Goal: Task Accomplishment & Management: Manage account settings

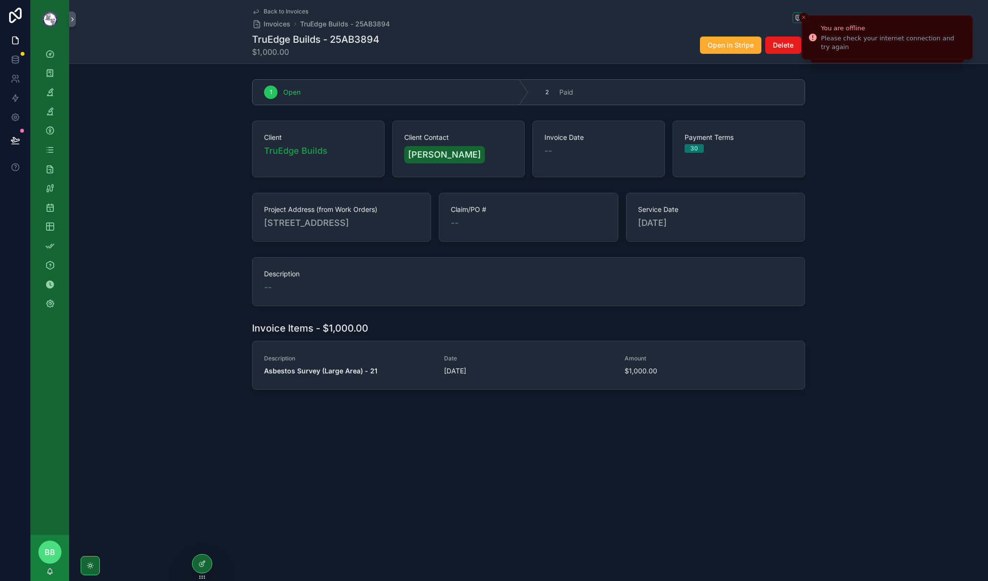
click at [514, 368] on div "Back to Invoices Invoices TruEdge Builds - 25AB3894 TruEdge Builds - 25AB3894 $…" at bounding box center [528, 290] width 919 height 581
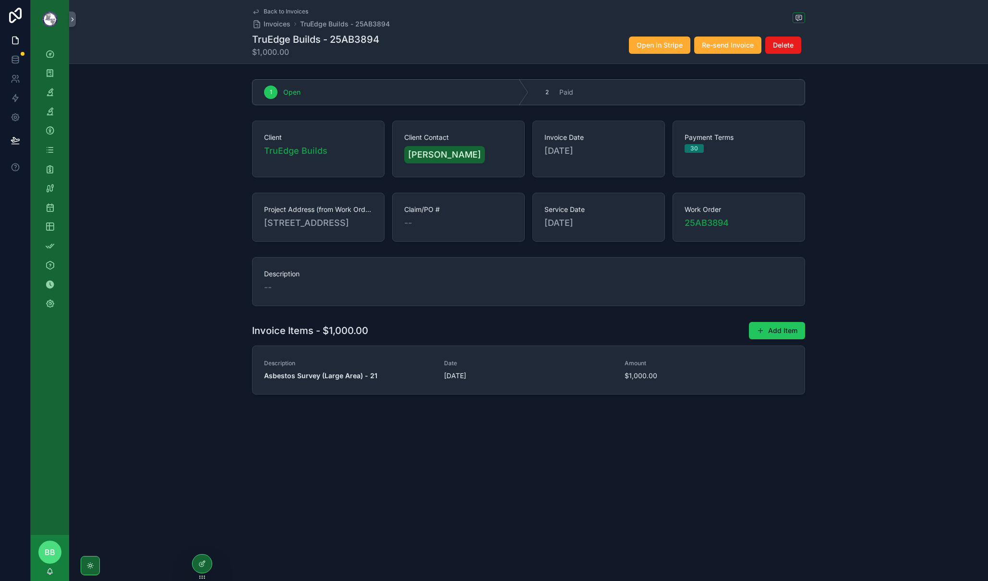
click at [517, 505] on div "Back to Invoices Invoices TruEdge Builds - 25AB3894 TruEdge Builds - 25AB3894 $…" at bounding box center [528, 290] width 919 height 581
click at [507, 509] on div "Back to Invoices Invoices TruEdge Builds - 25AB3894 TruEdge Builds - 25AB3894 $…" at bounding box center [528, 290] width 919 height 581
click at [54, 169] on icon "scrollable content" at bounding box center [50, 169] width 10 height 10
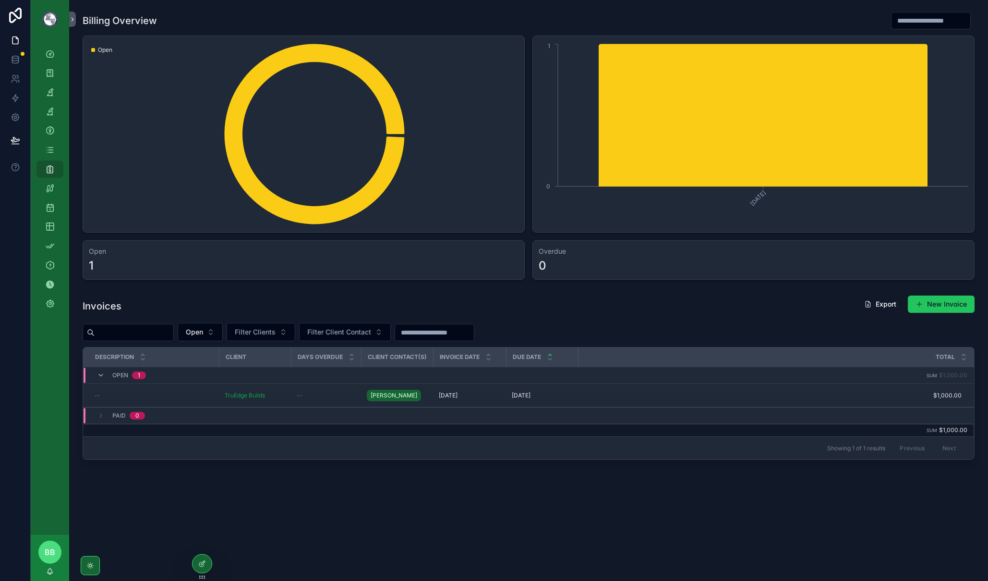
drag, startPoint x: 694, startPoint y: 526, endPoint x: 633, endPoint y: 513, distance: 62.5
click at [694, 526] on div "Billing Overview Open [DATE] 0 1 Open 1 Overdue 0 Invoices Export New Invoice O…" at bounding box center [528, 270] width 919 height 540
click at [426, 483] on div "Billing Overview Open [DATE] 0 1 Open 1 Overdue 0 Invoices Export New Invoice O…" at bounding box center [528, 262] width 919 height 525
click at [426, 491] on div "Billing Overview Open [DATE] 0 1 Open 1 Overdue 0 Invoices Export New Invoice O…" at bounding box center [528, 262] width 919 height 525
click at [557, 497] on div "Billing Overview Open [DATE] 0 1 Open 1 Overdue 0 Invoices Export New Invoice O…" at bounding box center [528, 262] width 919 height 525
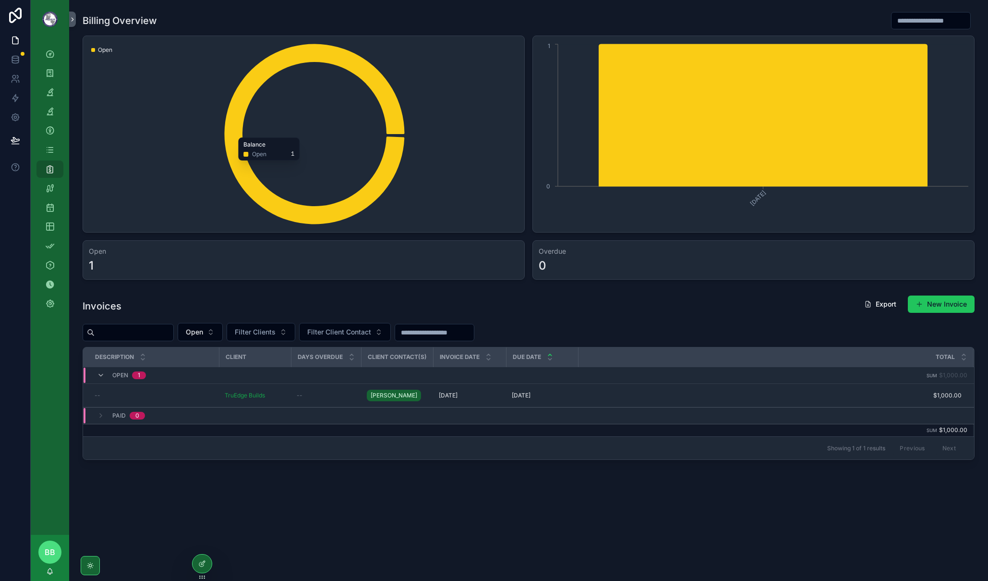
click at [513, 500] on div "Billing Overview Open Balance Open [DATE] 0 1 Open 1 Overdue 0 Invoices Export …" at bounding box center [528, 262] width 919 height 525
click at [749, 497] on div "Billing Overview Open Balance Open [DATE] 0 1 Open 1 Overdue 0 Invoices Export …" at bounding box center [528, 262] width 919 height 525
click at [56, 76] on div "Work Orders" at bounding box center [49, 72] width 15 height 15
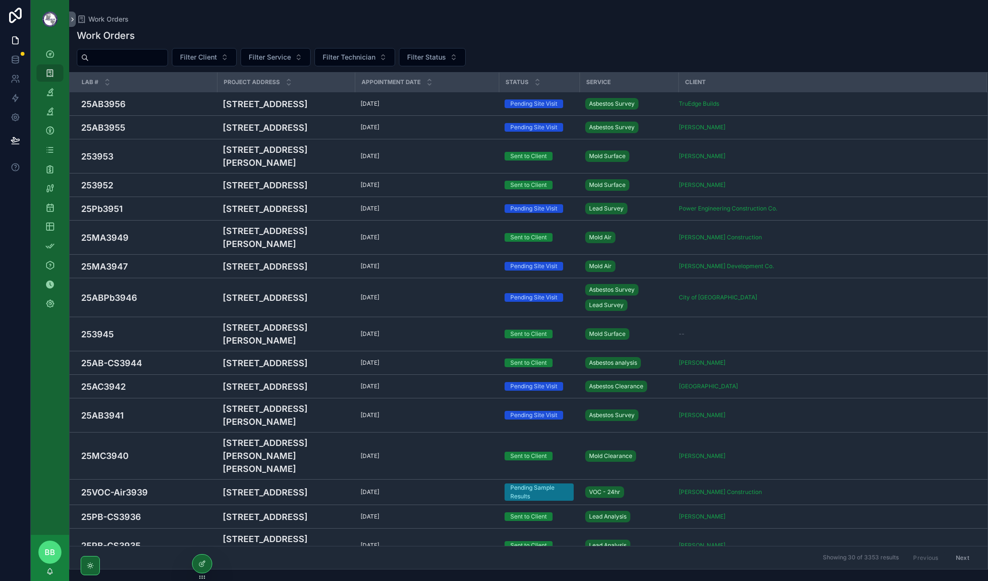
click at [166, 61] on input "scrollable content" at bounding box center [128, 57] width 79 height 13
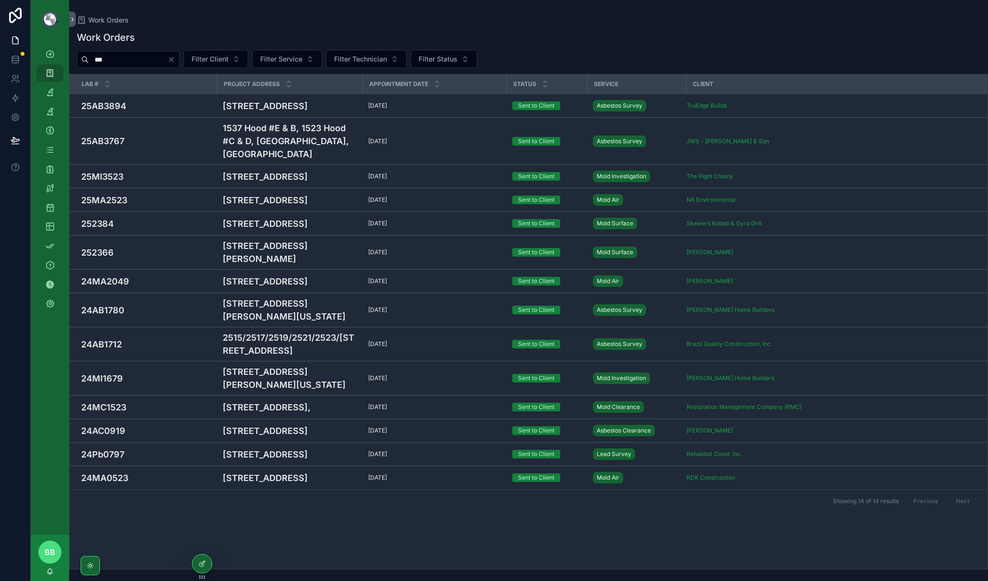
type input "***"
click at [186, 106] on h4 "25AB3894" at bounding box center [146, 105] width 130 height 13
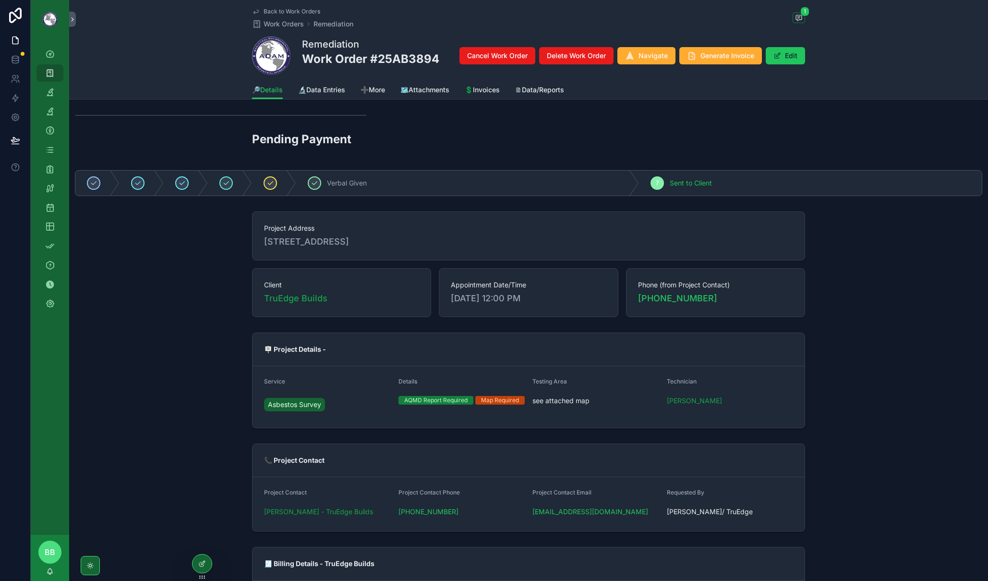
click at [868, 311] on div "Project Address [STREET_ADDRESS] Client TruEdge Builds Appointment Date/Time [D…" at bounding box center [528, 263] width 919 height 113
click at [474, 90] on span "💲Invoices" at bounding box center [482, 90] width 35 height 10
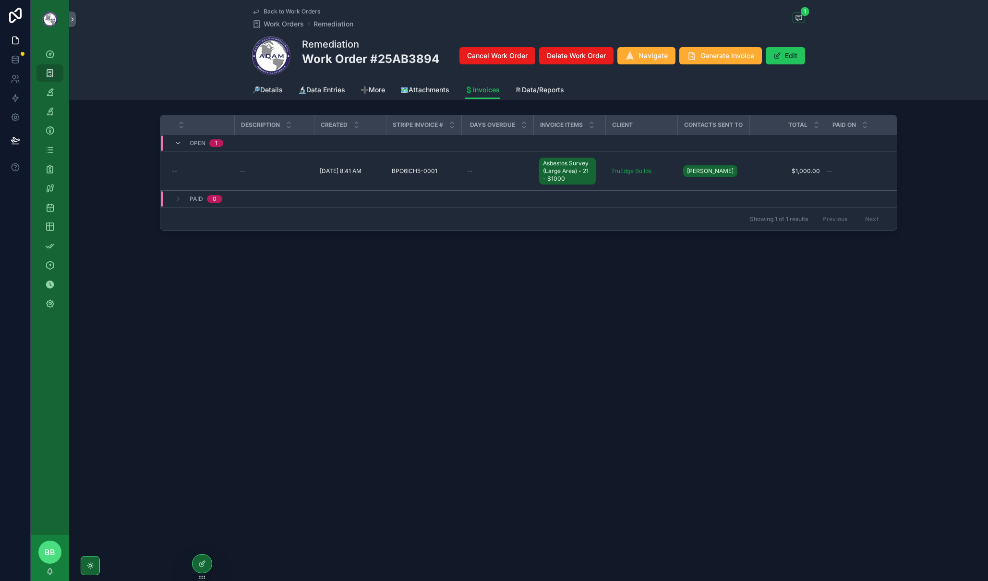
click at [284, 173] on div "--" at bounding box center [274, 171] width 68 height 8
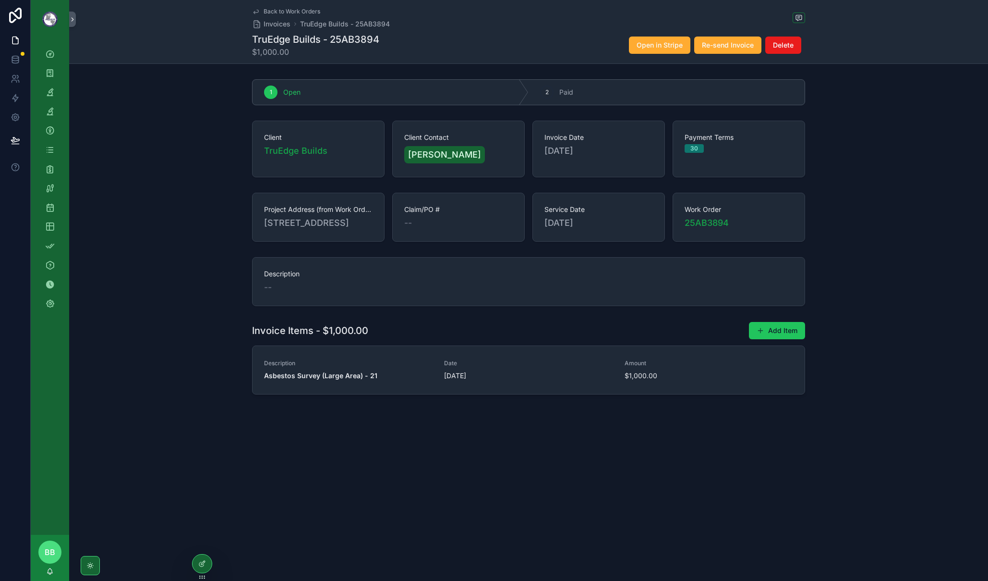
click at [481, 380] on span "[DATE]" at bounding box center [528, 376] width 169 height 10
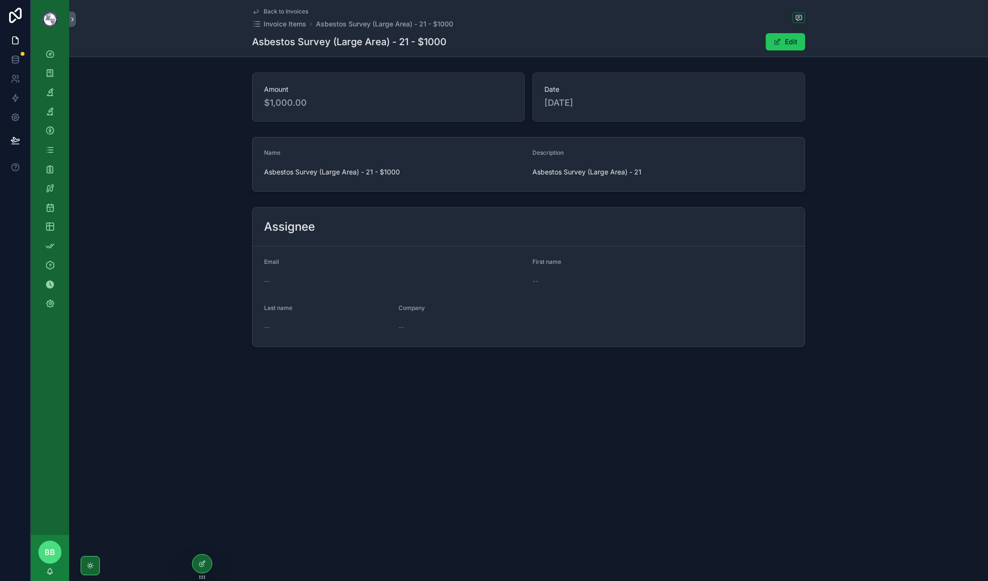
click at [612, 390] on div "Back to Invoices Invoice Items Asbestos Survey (Large Area) - 21 - $1000 Asbest…" at bounding box center [528, 206] width 919 height 412
click at [201, 569] on div at bounding box center [202, 563] width 19 height 18
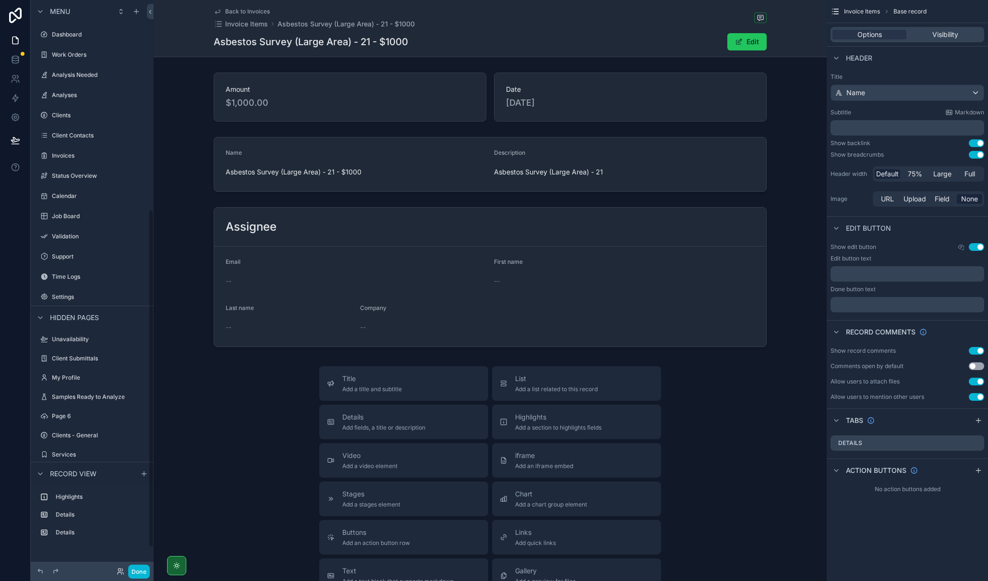
scroll to position [353, 0]
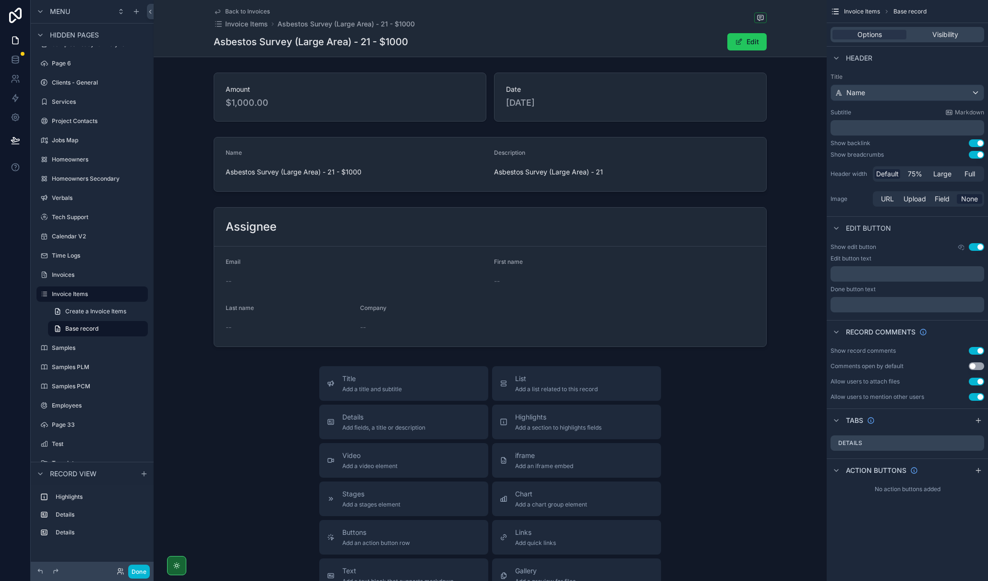
click at [215, 12] on icon "scrollable content" at bounding box center [217, 12] width 5 height 4
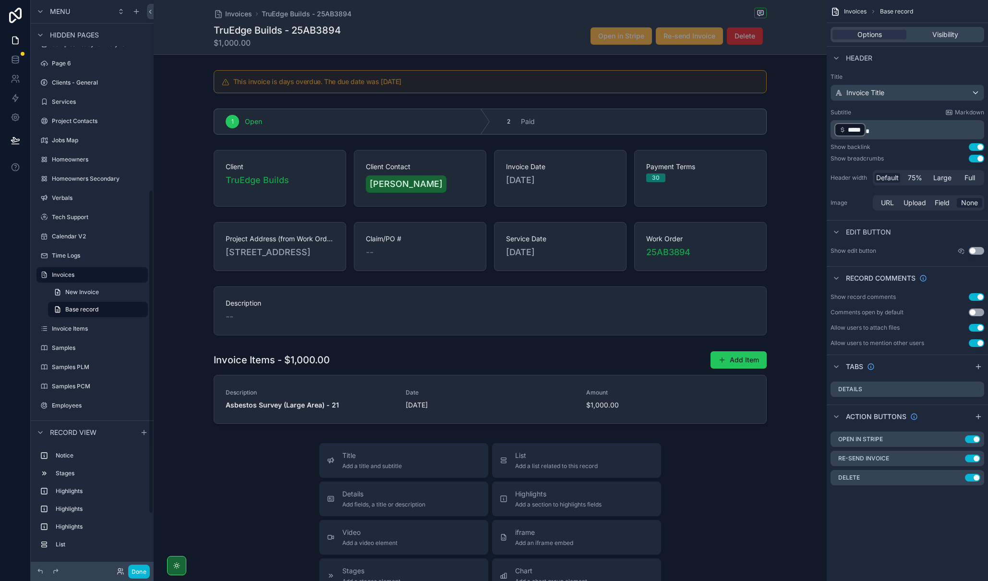
scroll to position [333, 0]
click at [478, 374] on div "scrollable content" at bounding box center [490, 387] width 673 height 81
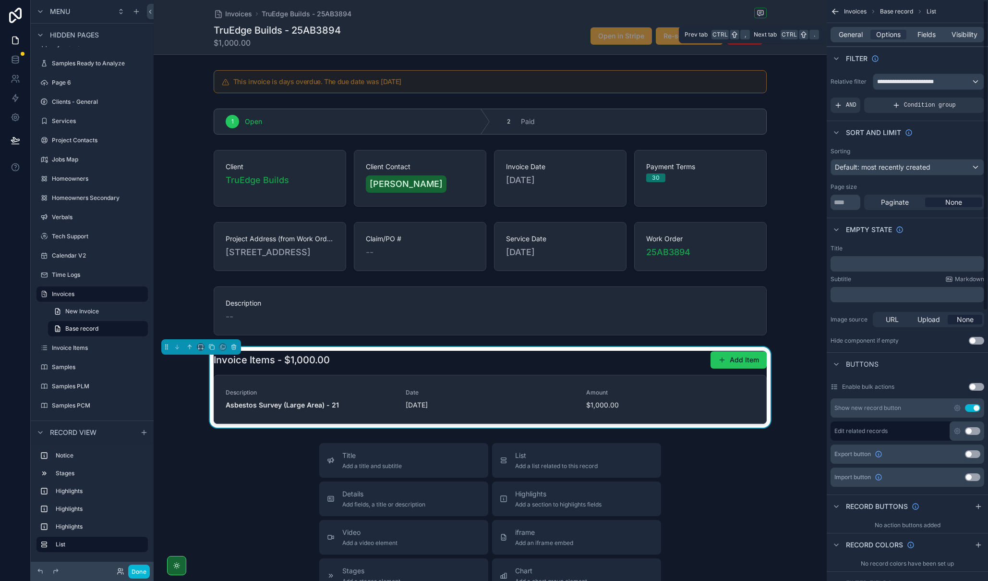
click at [933, 35] on span "Fields" at bounding box center [927, 35] width 18 height 10
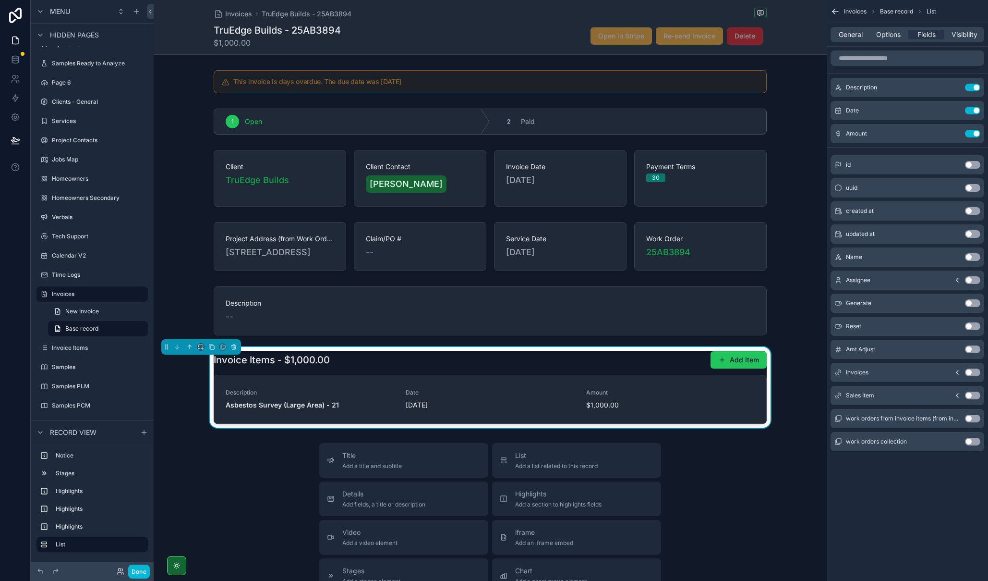
click at [952, 83] on div "Description Use setting" at bounding box center [908, 87] width 154 height 19
click at [952, 92] on div "Description Use setting" at bounding box center [908, 87] width 154 height 19
click at [0, 0] on icon "scrollable content" at bounding box center [0, 0] width 0 height 0
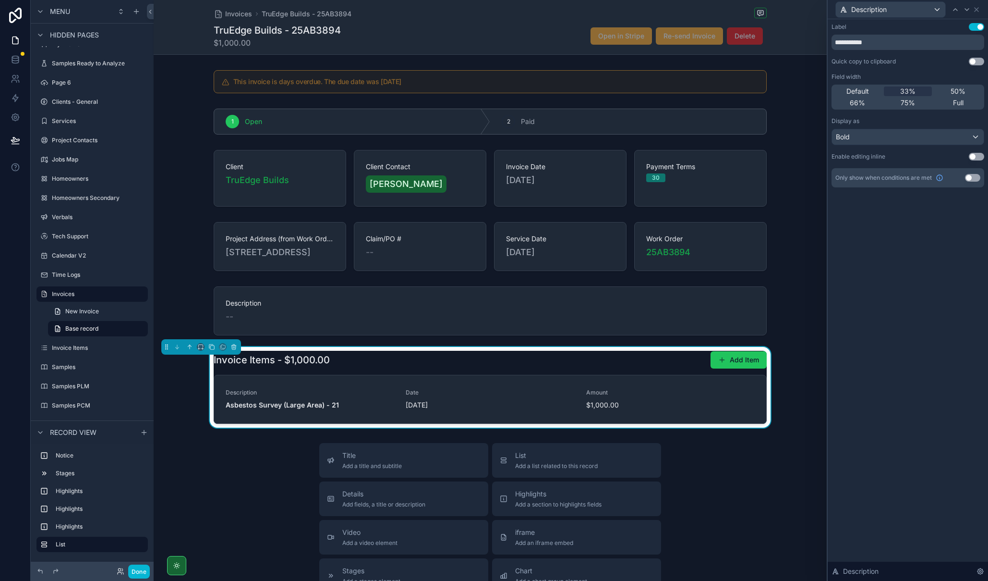
click at [972, 156] on button "Use setting" at bounding box center [976, 157] width 15 height 8
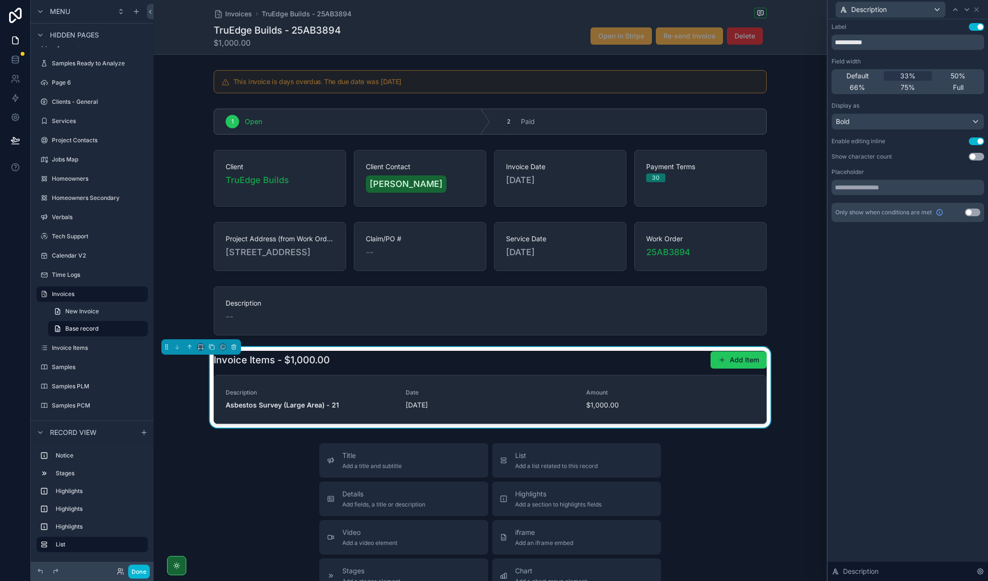
click at [315, 409] on strong "Asbestos Survey (Large Area) - 21" at bounding box center [282, 405] width 113 height 8
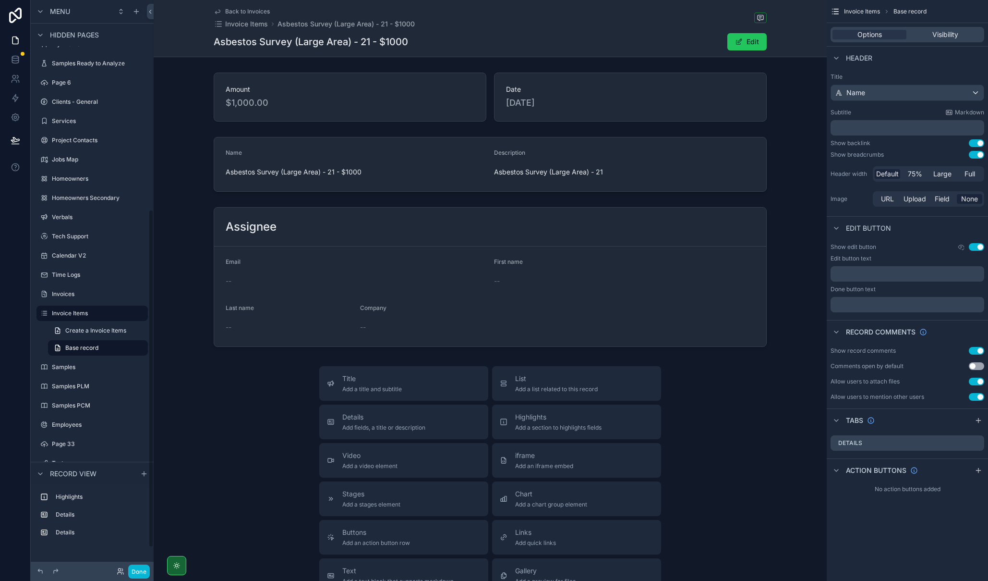
scroll to position [353, 0]
click at [228, 12] on span "Back to Invoices" at bounding box center [247, 12] width 45 height 8
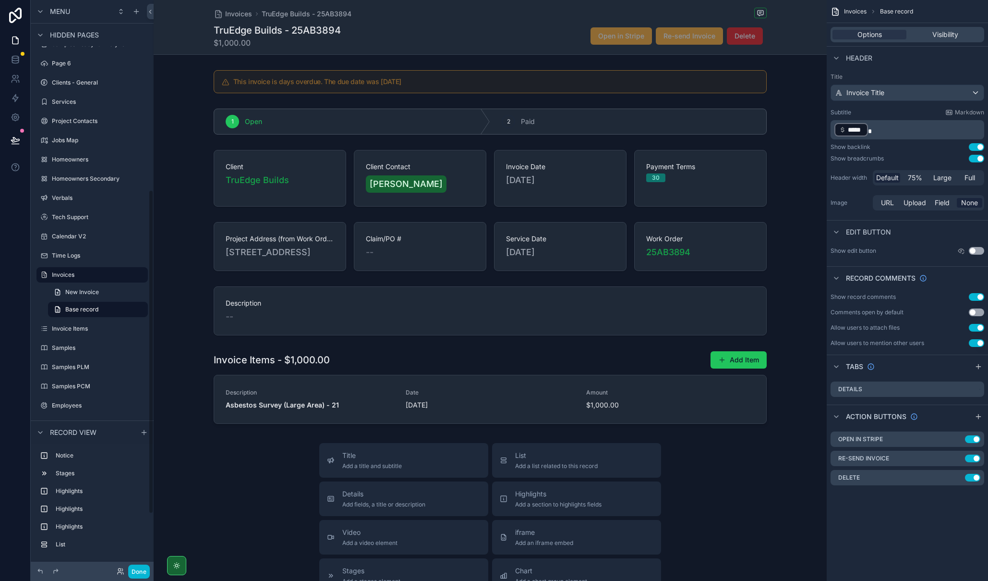
scroll to position [333, 0]
click at [282, 419] on div "scrollable content" at bounding box center [490, 387] width 673 height 81
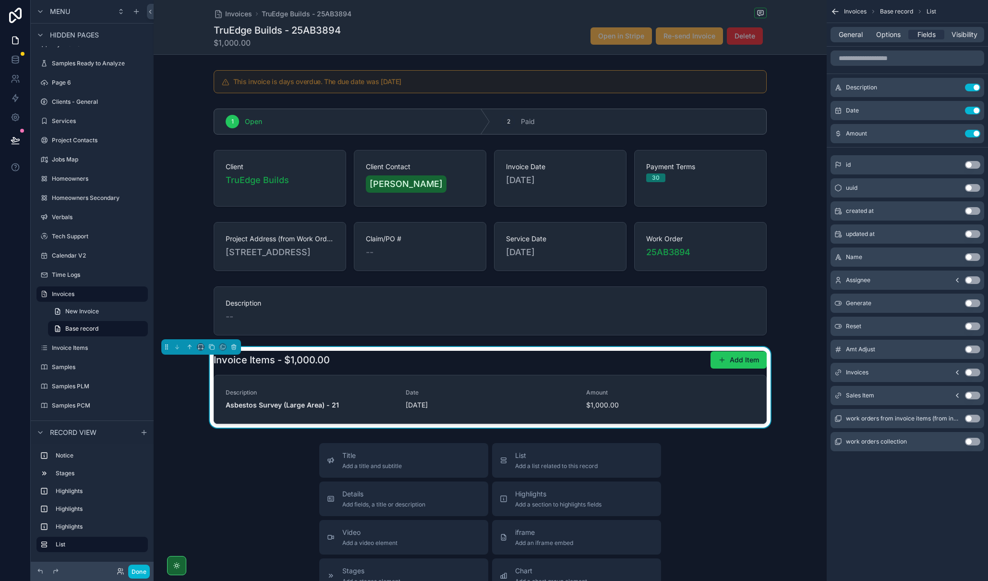
click at [332, 409] on strong "Asbestos Survey (Large Area) - 21" at bounding box center [282, 405] width 113 height 8
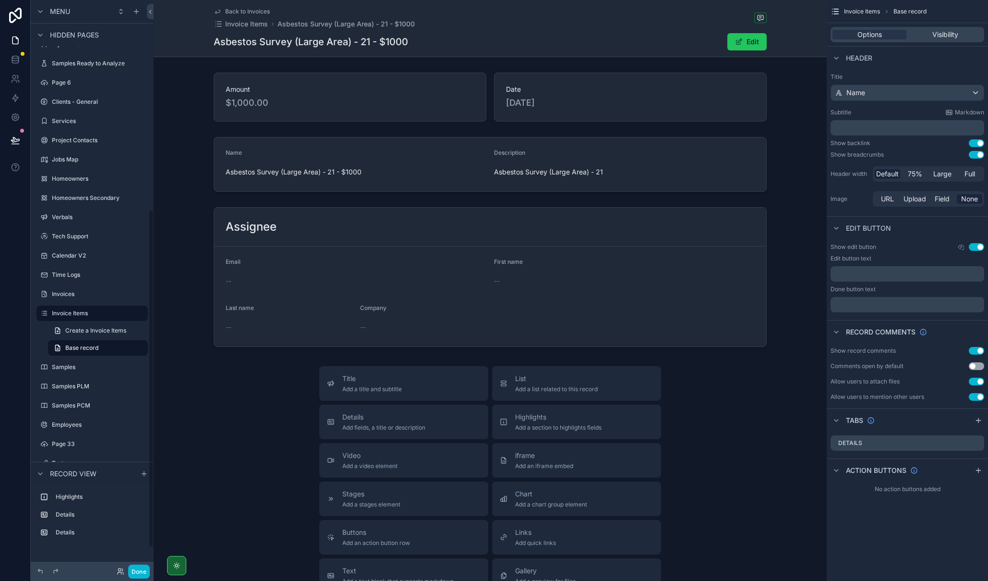
scroll to position [353, 0]
click at [232, 11] on span "Back to Invoices" at bounding box center [247, 12] width 45 height 8
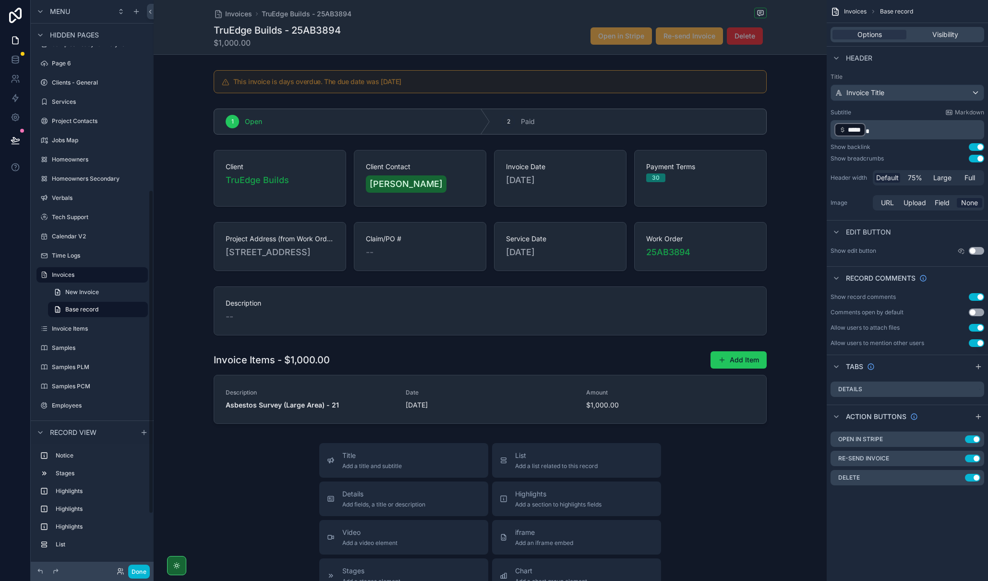
scroll to position [333, 0]
click at [591, 378] on div "scrollable content" at bounding box center [490, 387] width 673 height 81
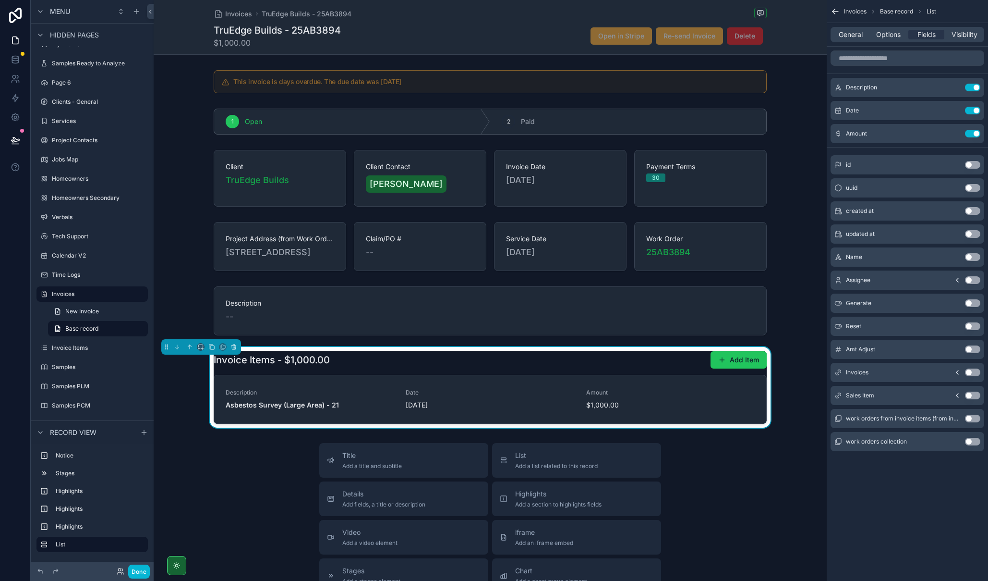
click at [894, 36] on span "Options" at bounding box center [889, 35] width 24 height 10
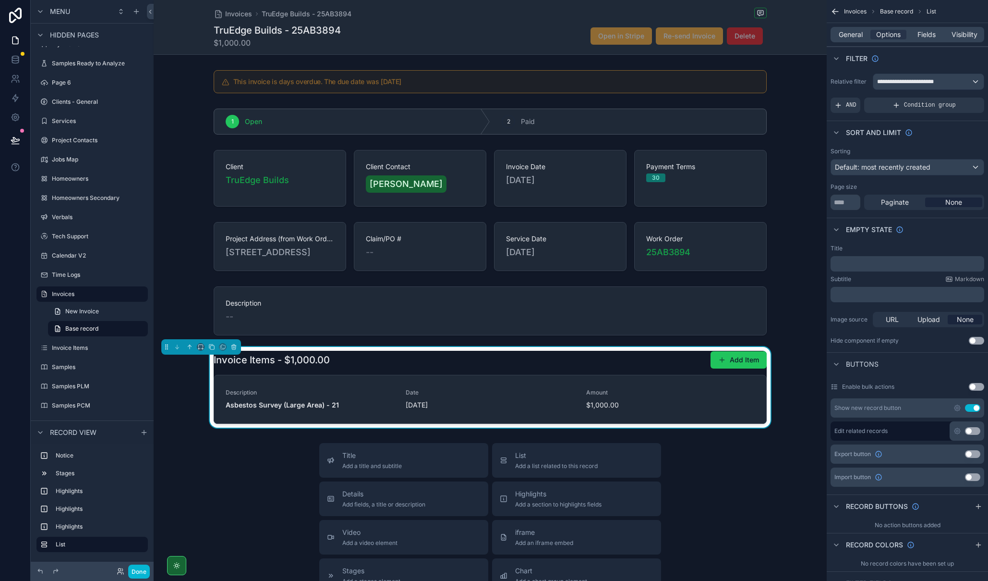
click at [860, 34] on span "General" at bounding box center [851, 35] width 24 height 10
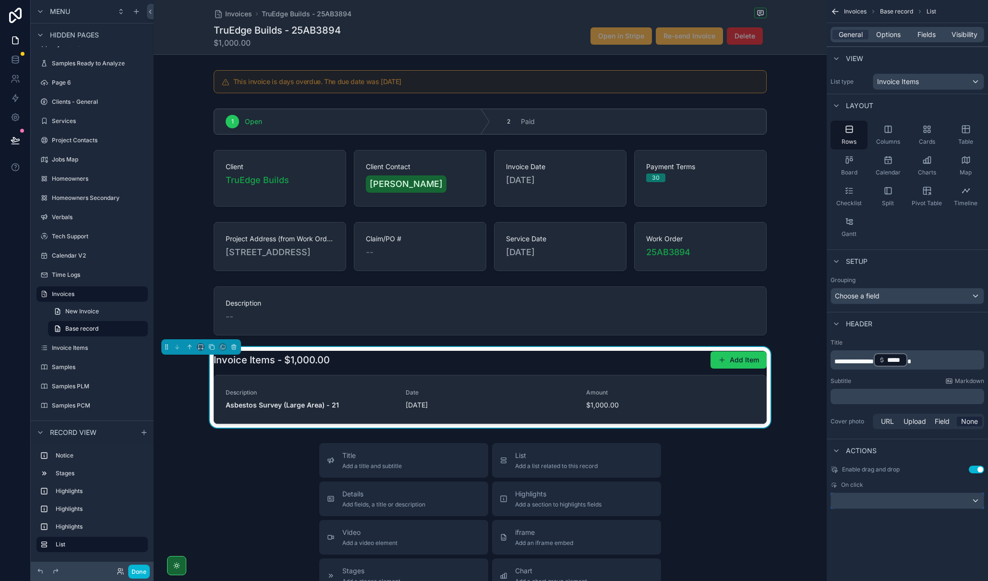
click at [904, 503] on div "scrollable content" at bounding box center [907, 500] width 153 height 15
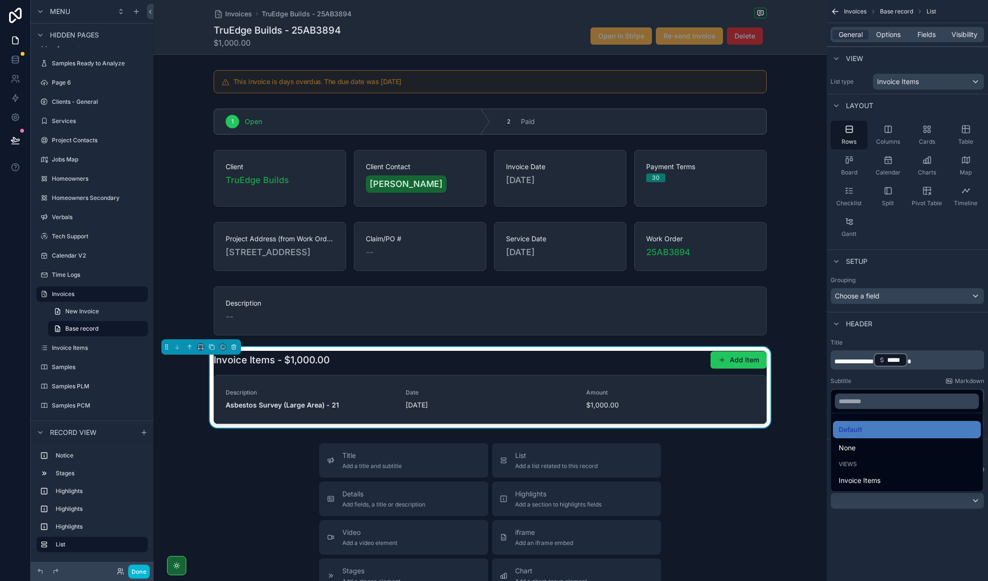
click at [871, 450] on div "None" at bounding box center [907, 448] width 136 height 12
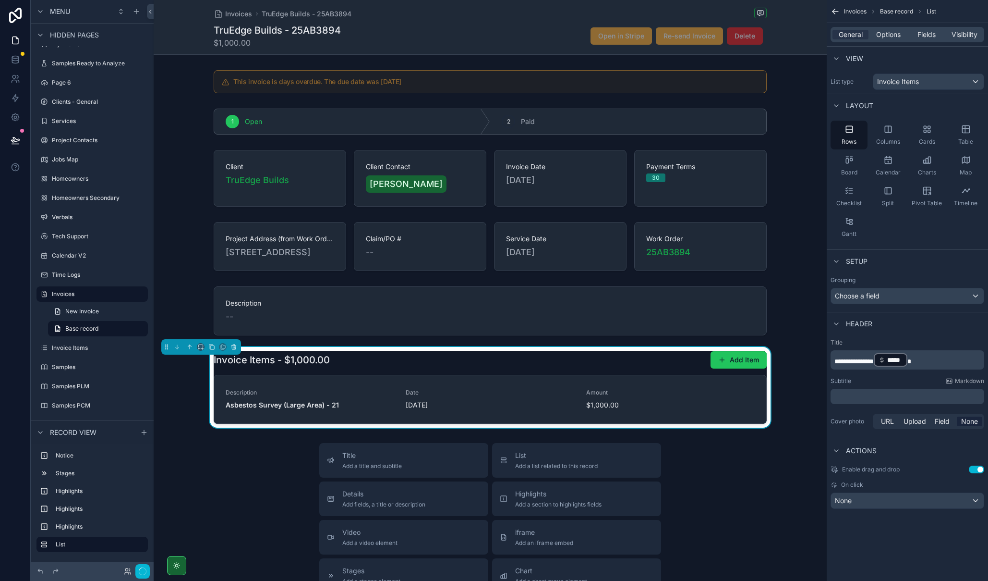
click at [284, 423] on div "Description Asbestos Survey (Large Area) - 21 Date [DATE] Amount $1,000.00" at bounding box center [490, 399] width 552 height 48
click at [275, 409] on strong "Asbestos Survey (Large Area) - 21" at bounding box center [282, 405] width 113 height 8
click at [286, 409] on strong "Asbestos Survey (Large Area) - 21" at bounding box center [282, 405] width 113 height 8
click at [884, 36] on span "Options" at bounding box center [889, 35] width 24 height 10
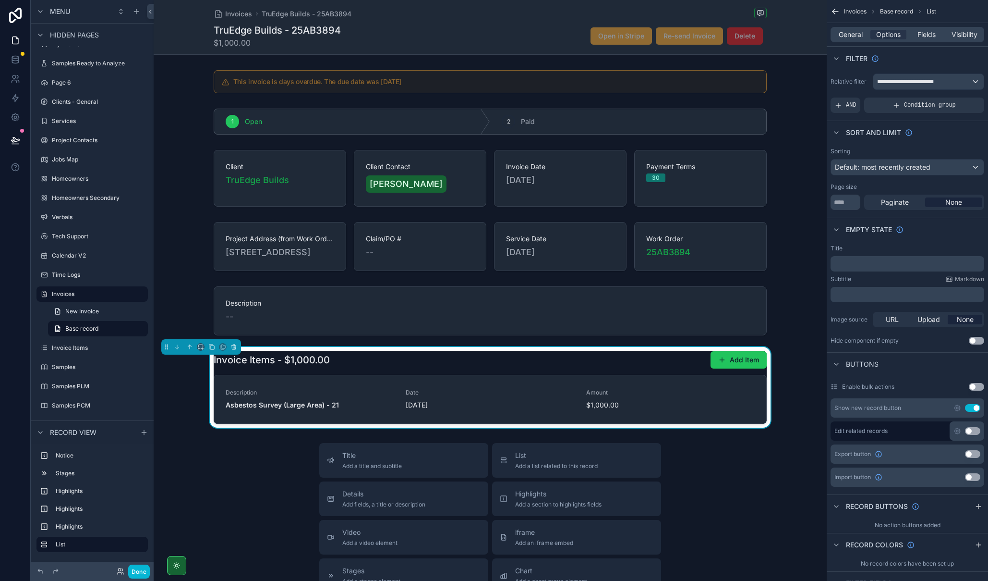
click at [926, 37] on span "Fields" at bounding box center [927, 35] width 18 height 10
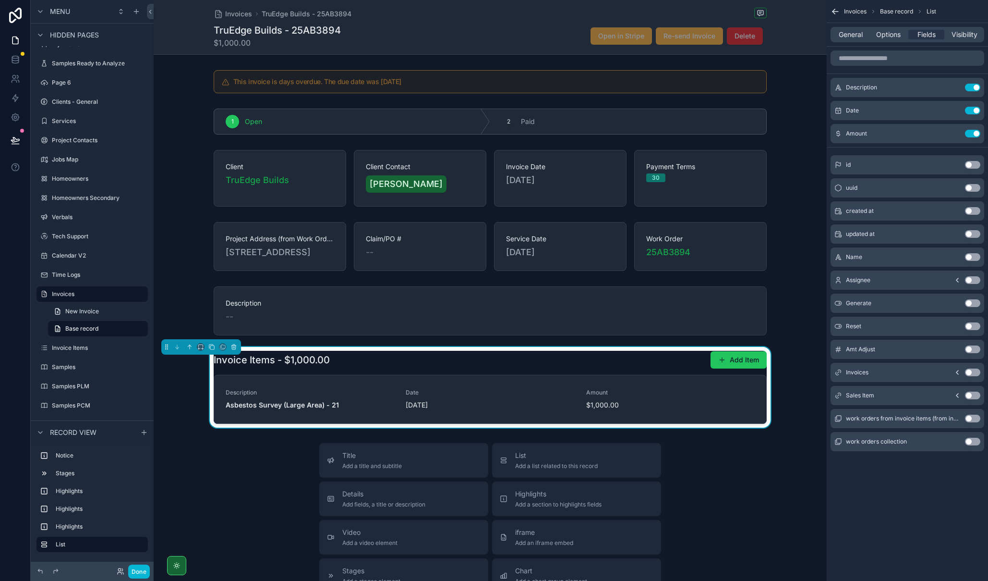
click at [0, 0] on icon "scrollable content" at bounding box center [0, 0] width 0 height 0
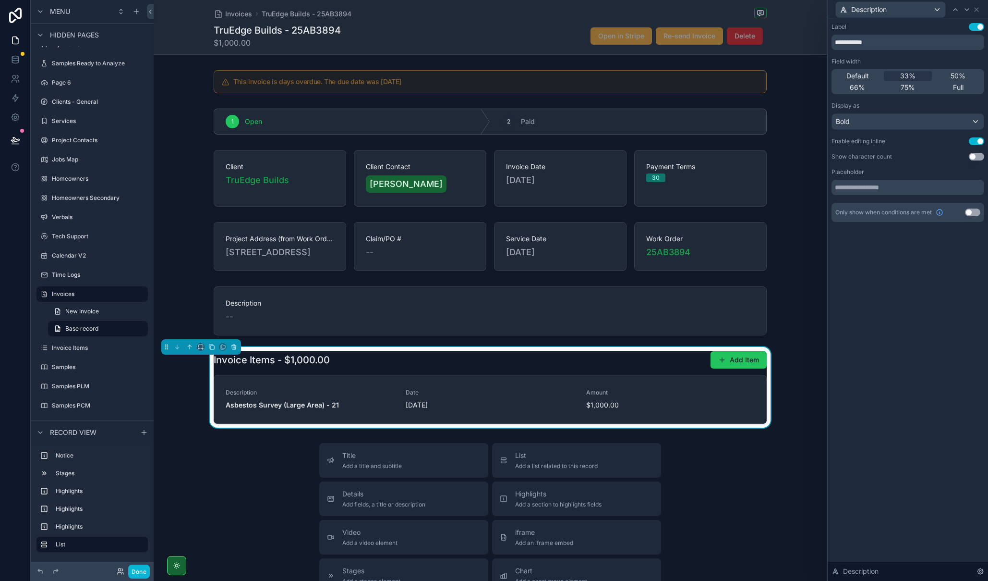
click at [863, 76] on span "Default" at bounding box center [858, 76] width 23 height 10
click at [894, 76] on div "33%" at bounding box center [908, 76] width 49 height 10
click at [336, 410] on span "Asbestos Survey (Large Area) - 21" at bounding box center [310, 405] width 169 height 10
click at [329, 409] on strong "Asbestos Survey (Large Area) - 21" at bounding box center [282, 405] width 113 height 8
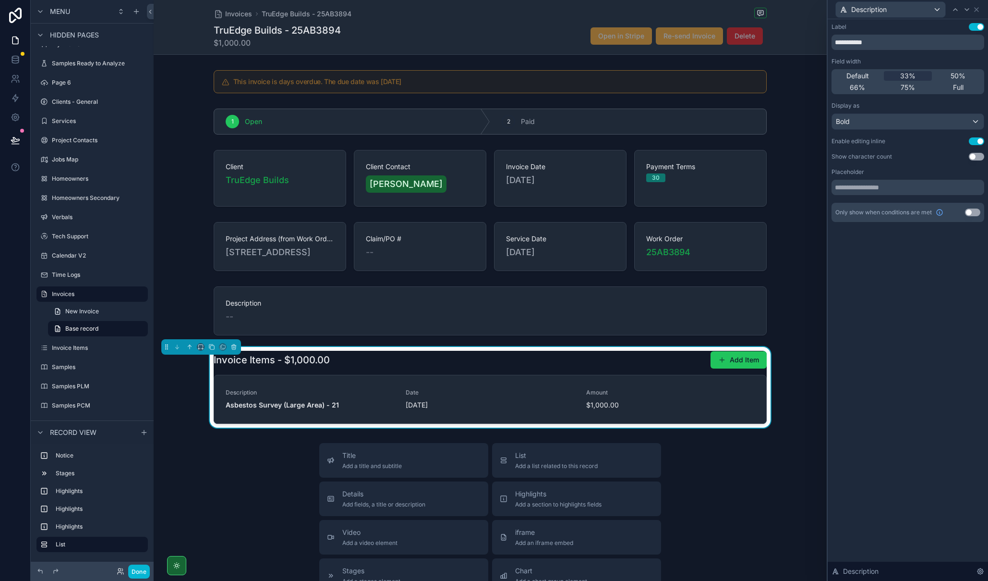
drag, startPoint x: 329, startPoint y: 417, endPoint x: 309, endPoint y: 419, distance: 20.3
click at [309, 409] on strong "Asbestos Survey (Large Area) - 21" at bounding box center [282, 405] width 113 height 8
drag, startPoint x: 309, startPoint y: 419, endPoint x: 290, endPoint y: 431, distance: 22.4
click at [290, 423] on div "Description Asbestos Survey (Large Area) - 21 Date [DATE] Amount $1,000.00" at bounding box center [490, 399] width 552 height 48
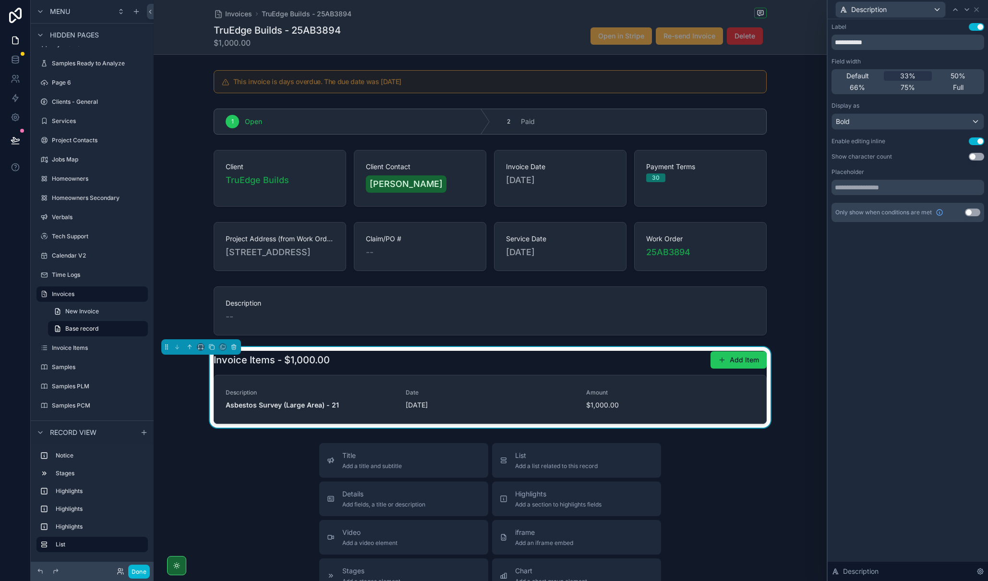
click at [270, 409] on strong "Asbestos Survey (Large Area) - 21" at bounding box center [282, 405] width 113 height 8
click at [141, 575] on button "Done" at bounding box center [139, 571] width 22 height 14
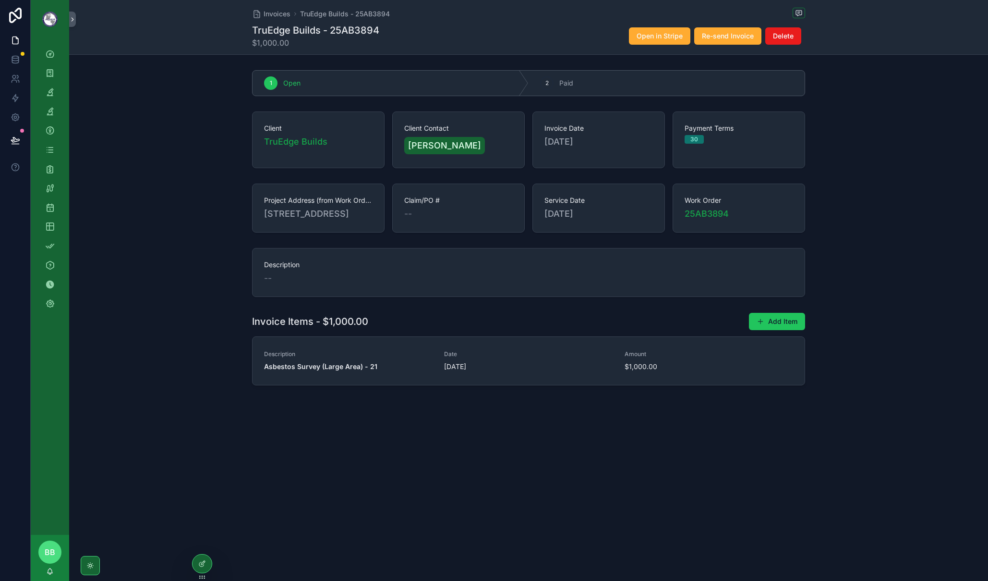
click at [317, 370] on strong "Asbestos Survey (Large Area) - 21" at bounding box center [320, 366] width 113 height 8
click at [318, 370] on strong "Asbestos Survey (Large Area) - 21" at bounding box center [320, 366] width 113 height 8
click at [204, 559] on div at bounding box center [202, 563] width 19 height 18
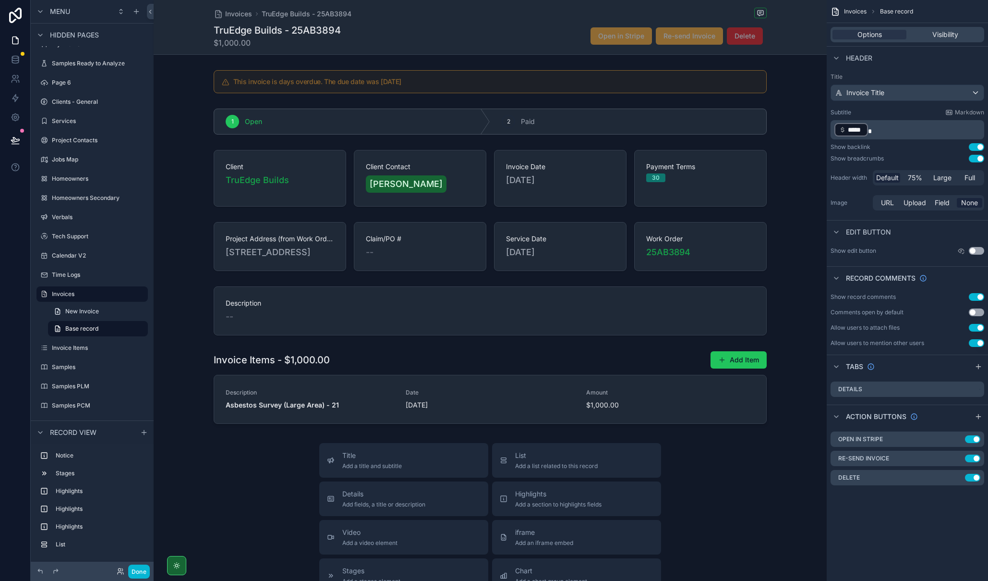
click at [507, 384] on div "scrollable content" at bounding box center [490, 387] width 673 height 81
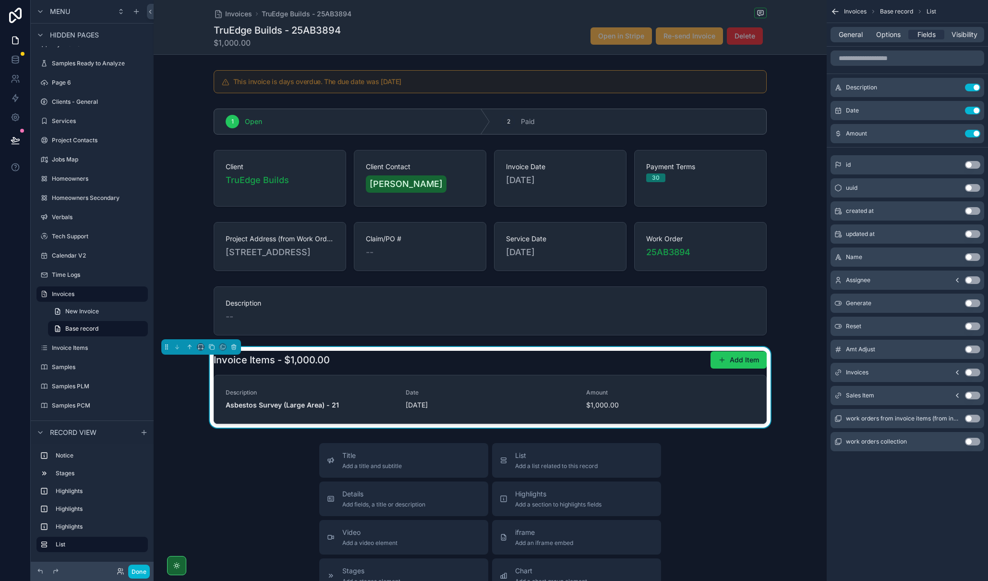
click at [0, 0] on icon "scrollable content" at bounding box center [0, 0] width 0 height 0
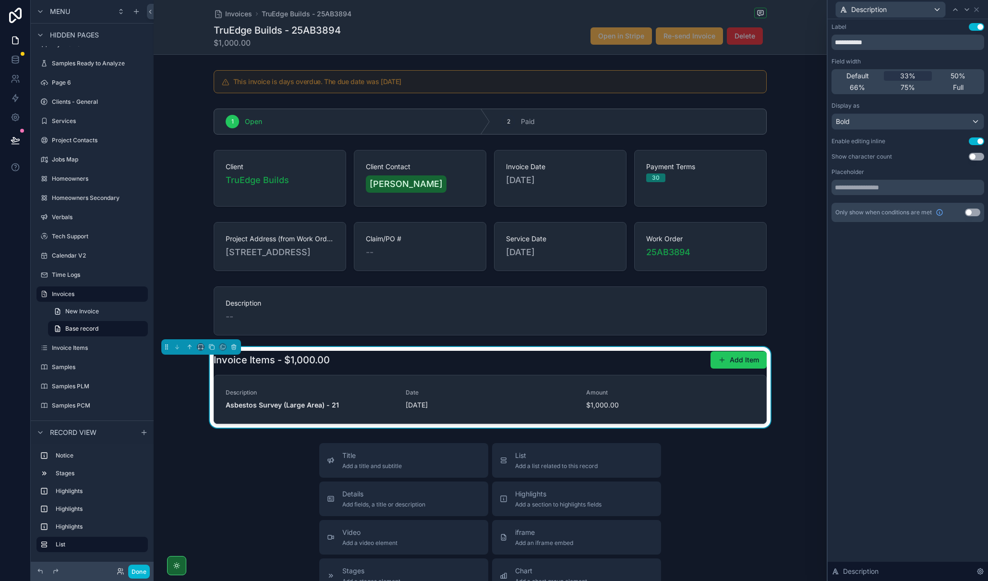
click at [976, 141] on button "Use setting" at bounding box center [976, 141] width 15 height 8
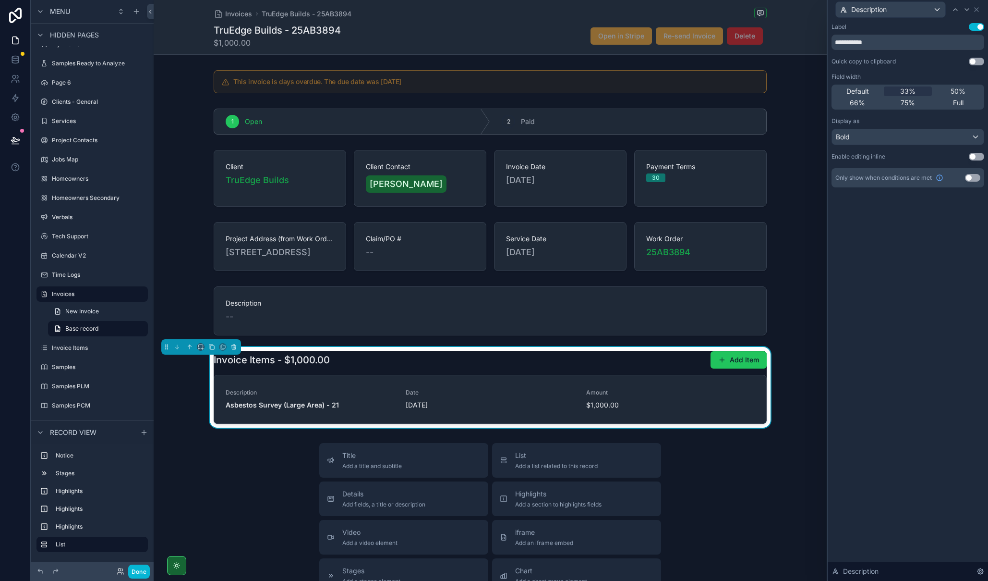
click at [603, 369] on div "Invoice Items - $1,000.00 Add Item" at bounding box center [490, 360] width 553 height 18
click at [975, 11] on icon at bounding box center [977, 10] width 4 height 4
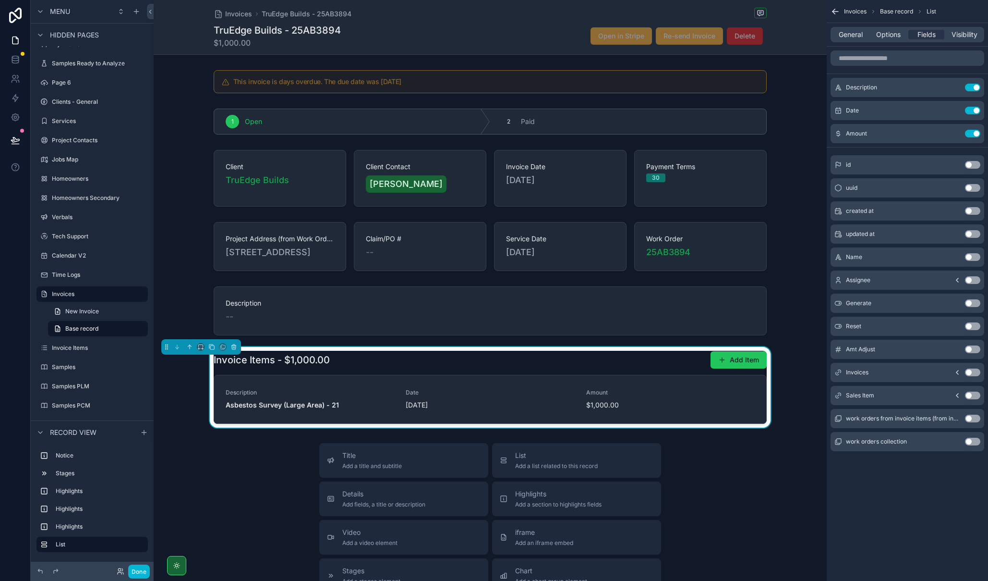
click at [889, 493] on div "Invoices Base record List General Options Fields Visibility Description Use set…" at bounding box center [907, 290] width 161 height 581
click at [883, 486] on div "Invoices Base record List General Options Fields Visibility Description Use set…" at bounding box center [907, 290] width 161 height 581
click at [523, 43] on div "TruEdge Builds - 25AB3894 $1,000.00 Open in Stripe Re-send Invoice Delete" at bounding box center [490, 36] width 553 height 25
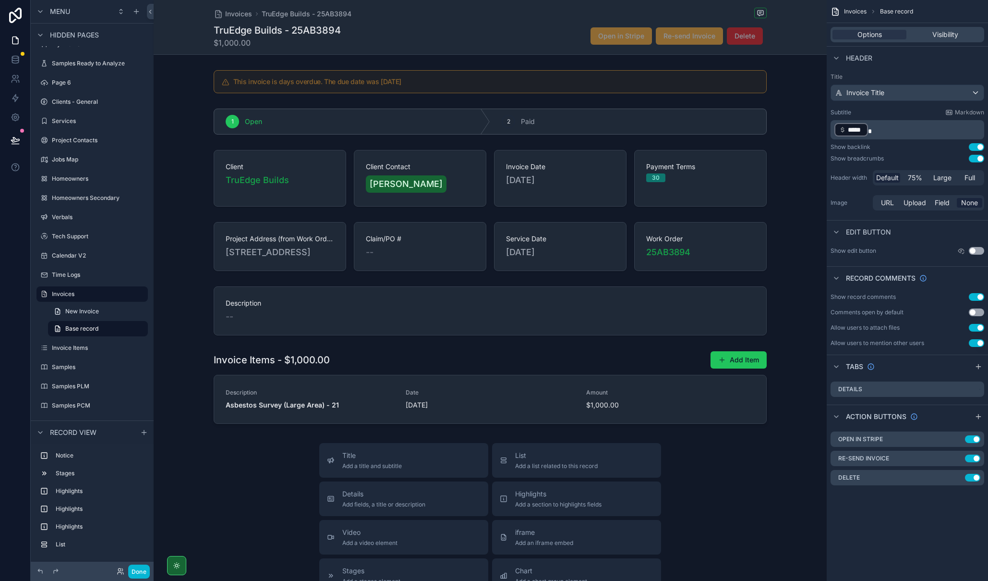
click at [0, 0] on icon "scrollable content" at bounding box center [0, 0] width 0 height 0
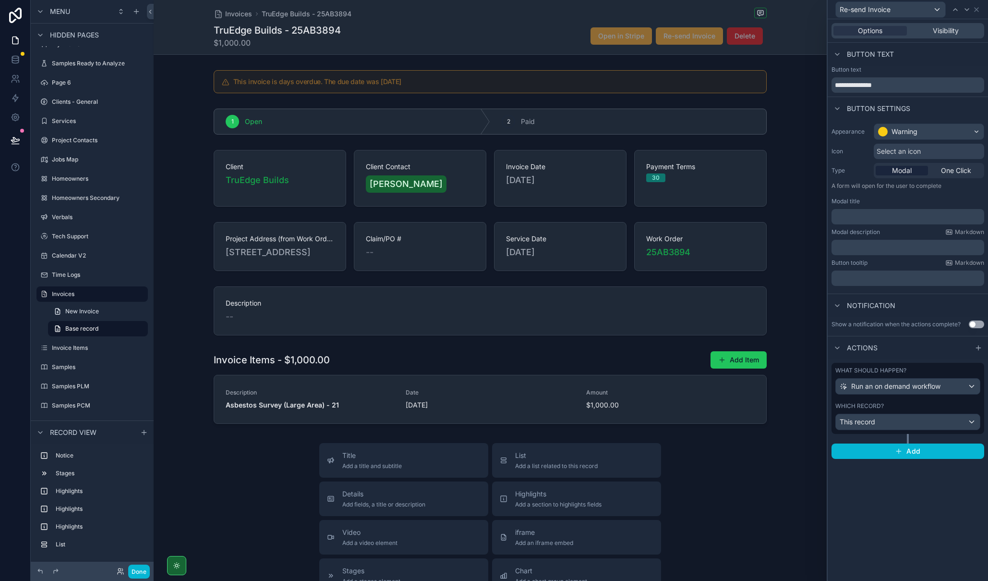
click at [930, 401] on div "What should happen? Run an on demand workflow Which record? This record" at bounding box center [908, 398] width 153 height 71
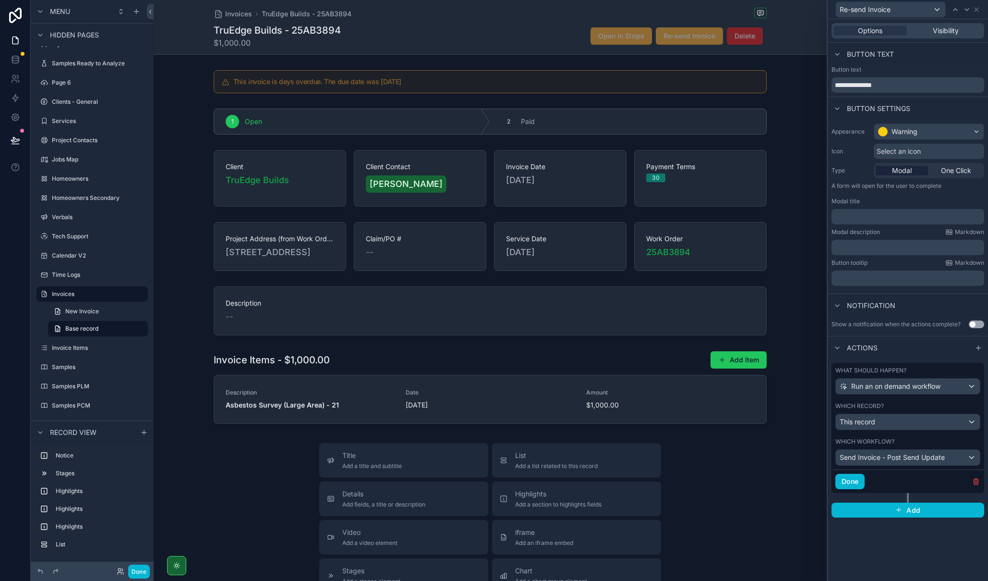
click at [594, 374] on div "scrollable content" at bounding box center [490, 387] width 673 height 81
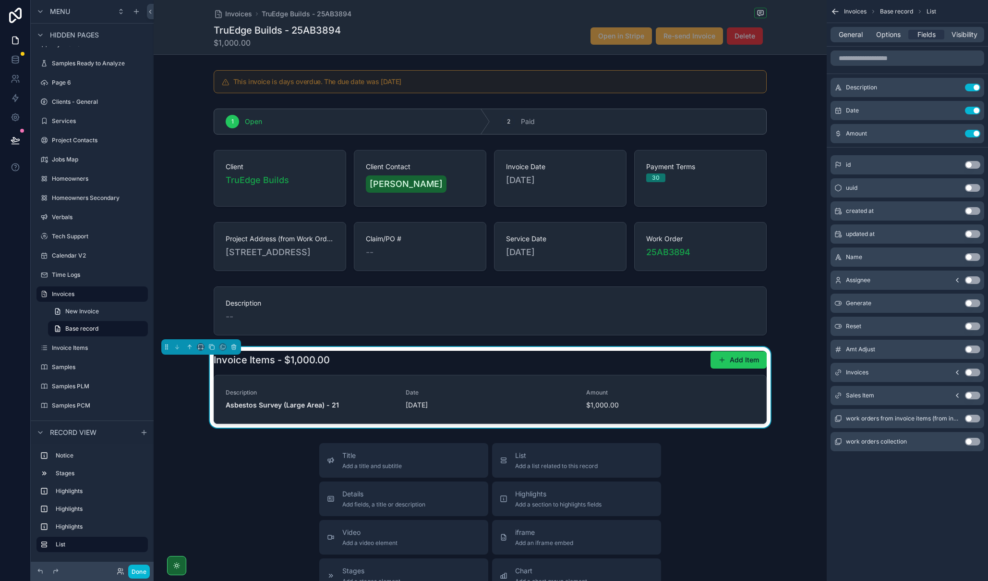
click at [885, 33] on span "Options" at bounding box center [889, 35] width 24 height 10
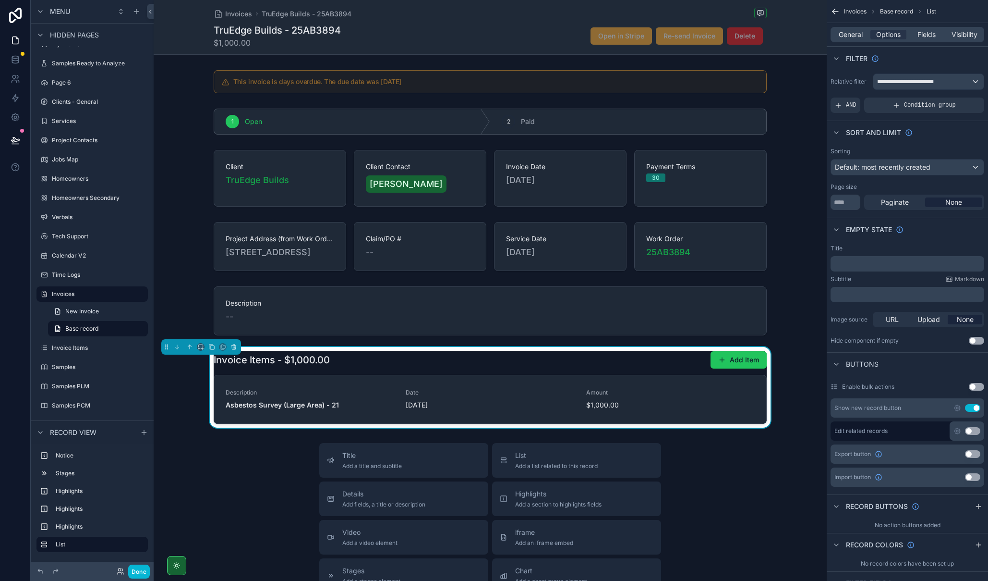
click at [958, 409] on icon "scrollable content" at bounding box center [958, 408] width 2 height 2
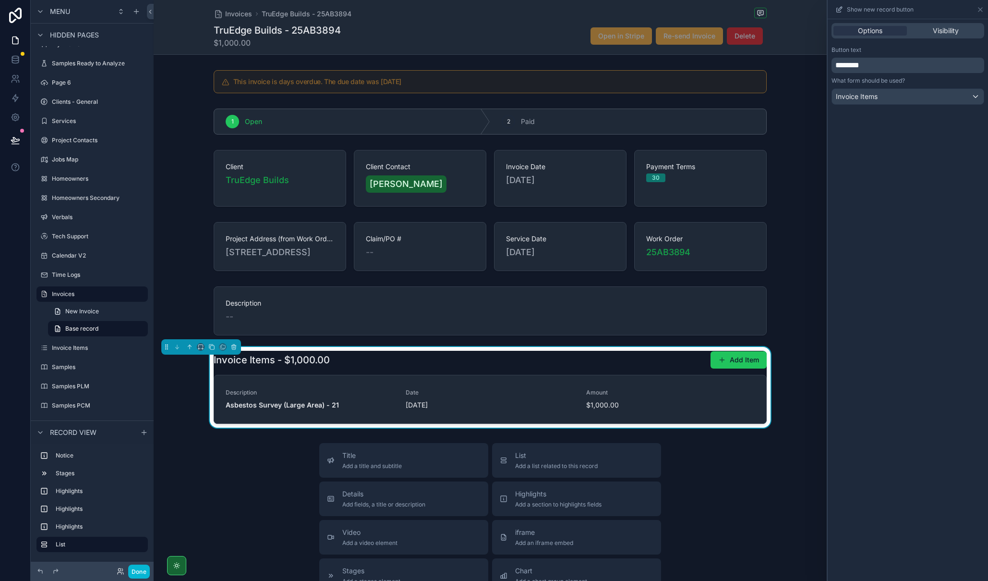
click at [955, 26] on span "Visibility" at bounding box center [946, 31] width 26 height 10
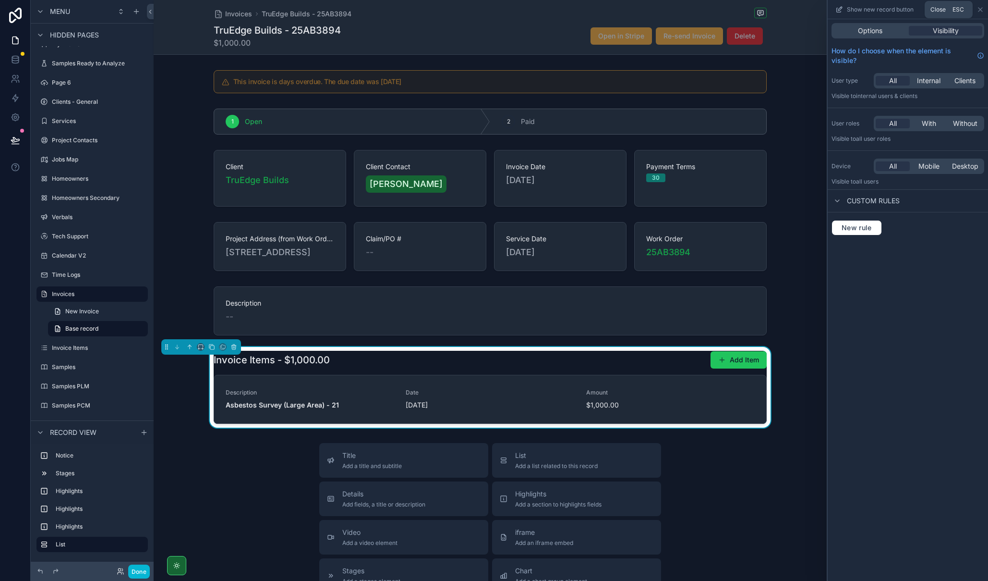
click at [980, 9] on icon at bounding box center [981, 10] width 4 height 4
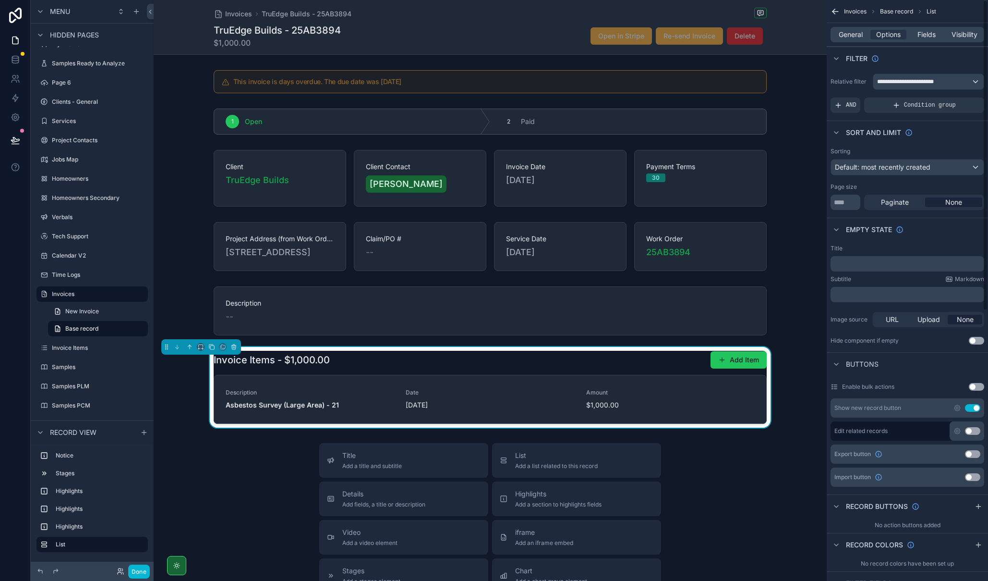
click at [974, 406] on button "Use setting" at bounding box center [972, 408] width 15 height 8
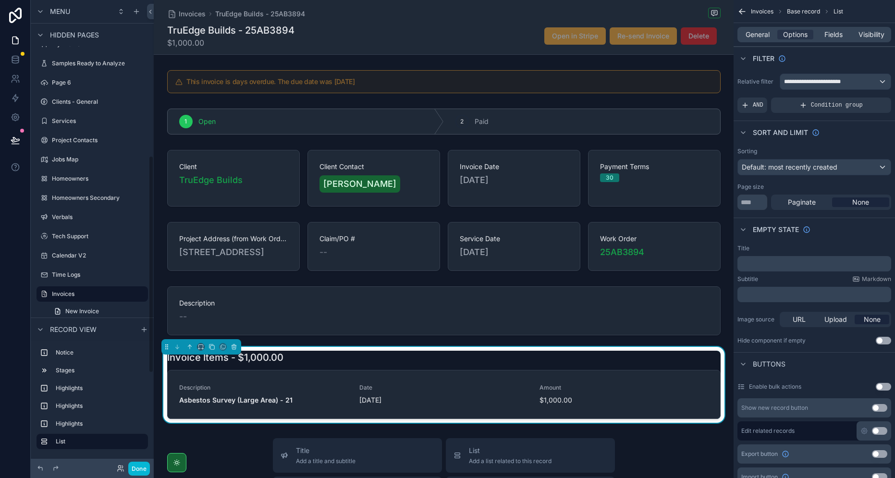
click at [0, 270] on div at bounding box center [15, 239] width 31 height 478
click at [195, 15] on span "Invoices" at bounding box center [192, 14] width 27 height 10
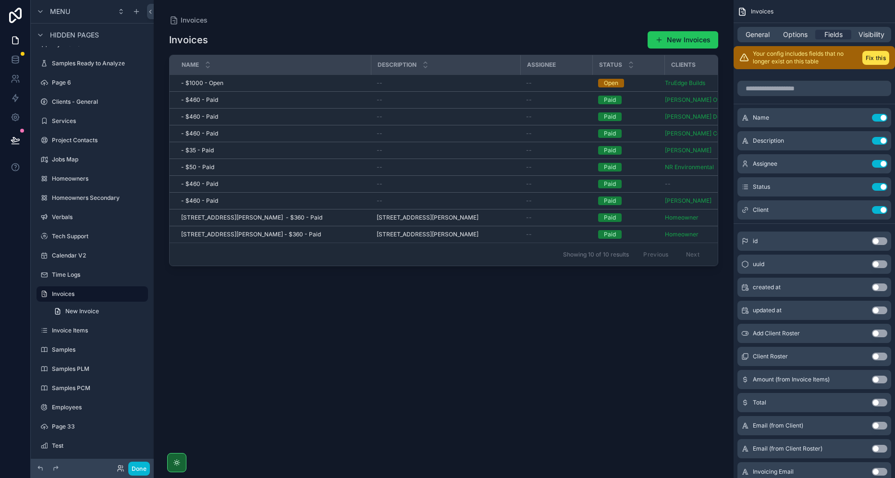
click at [450, 335] on div "Invoices New Invoices Name Description Assignee Status Clients - $1000 - Open -…" at bounding box center [443, 245] width 549 height 441
click at [867, 60] on button "Fix this" at bounding box center [875, 58] width 27 height 14
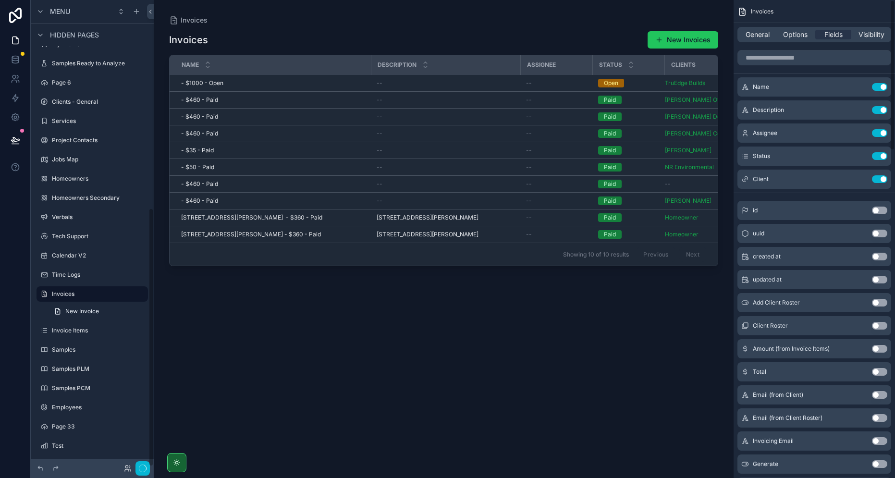
scroll to position [375, 0]
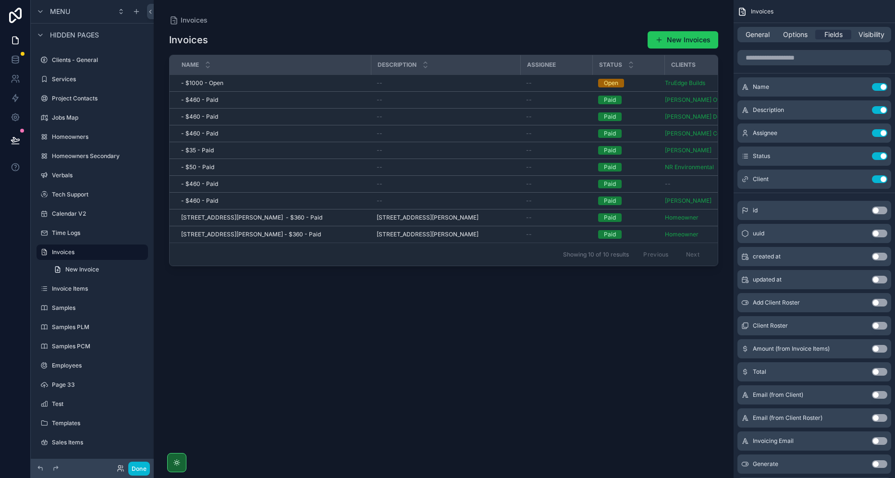
click at [558, 359] on div "Invoices New Invoices Name Description Assignee Status Clients - $1000 - Open -…" at bounding box center [443, 245] width 549 height 441
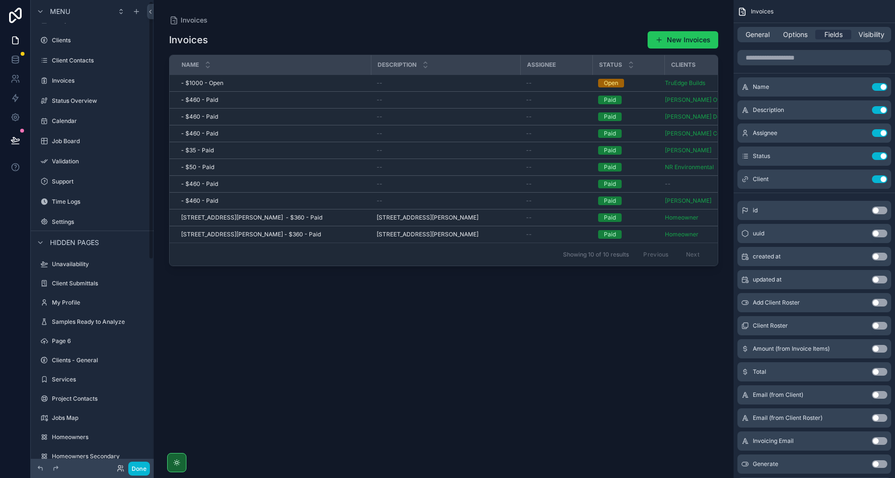
scroll to position [0, 0]
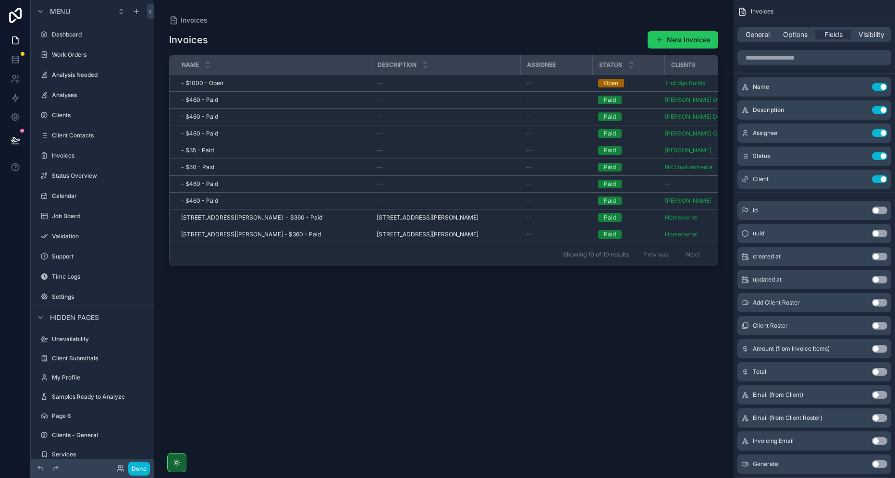
click at [63, 35] on label "Dashboard" at bounding box center [99, 35] width 94 height 8
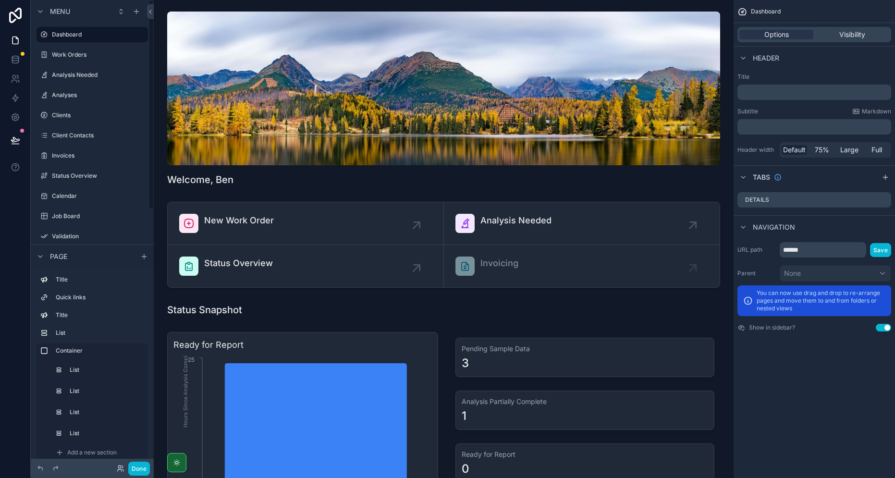
click at [90, 159] on div "Invoices" at bounding box center [99, 156] width 94 height 8
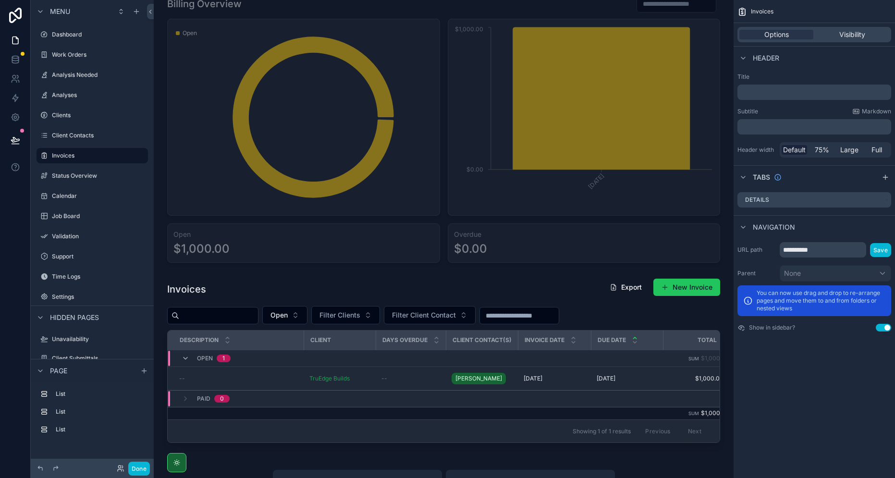
scroll to position [336, 0]
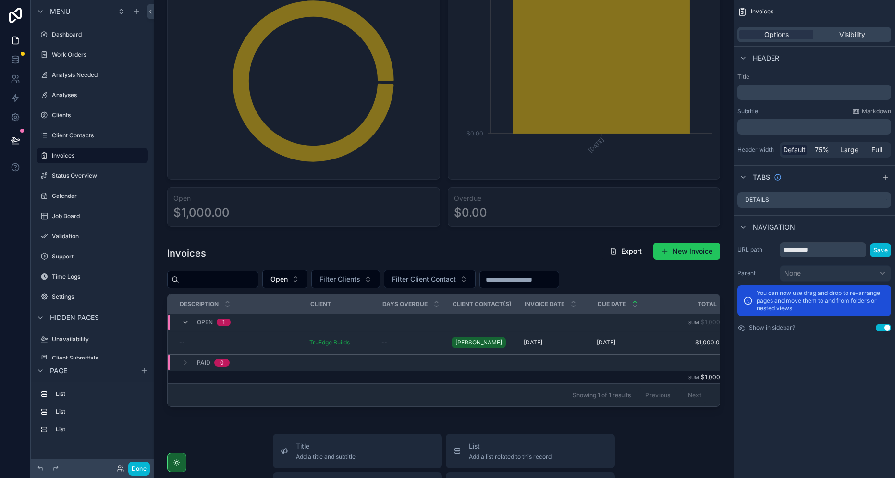
click at [665, 249] on div "scrollable content" at bounding box center [443, 324] width 564 height 172
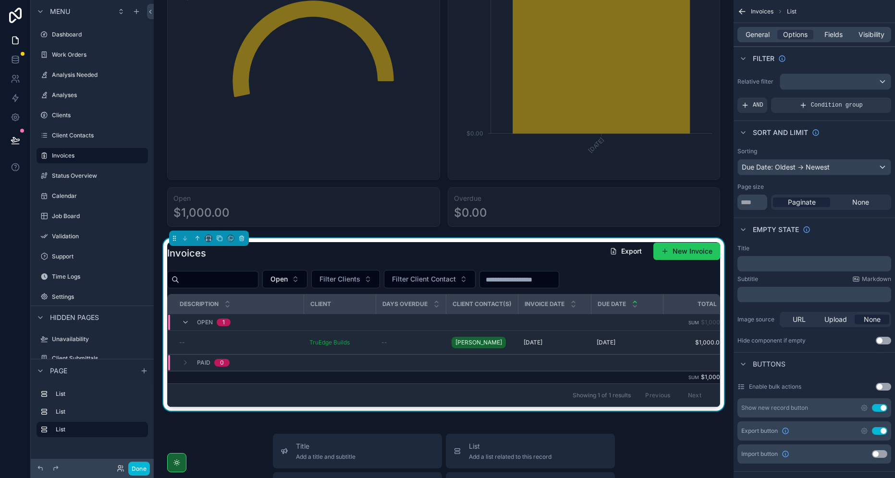
click at [666, 255] on button "New Invoice" at bounding box center [686, 251] width 67 height 17
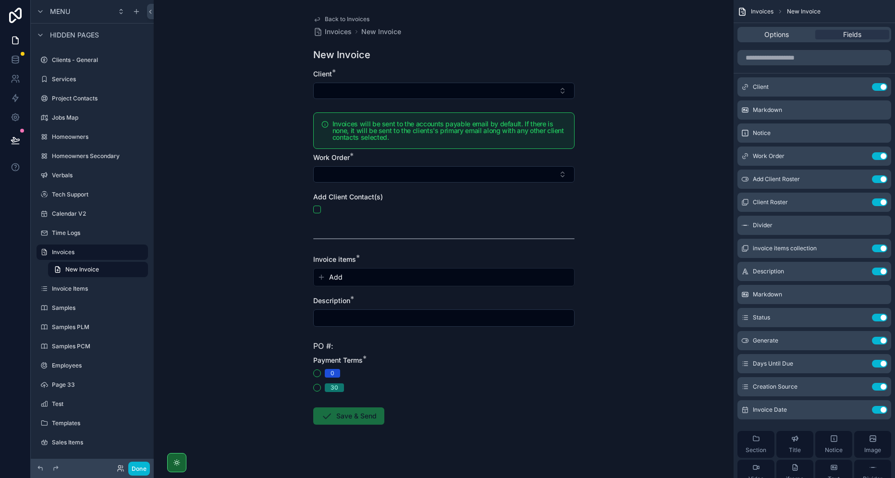
click at [343, 282] on div "Add" at bounding box center [444, 276] width 260 height 17
click at [343, 277] on button "Add" at bounding box center [443, 277] width 253 height 10
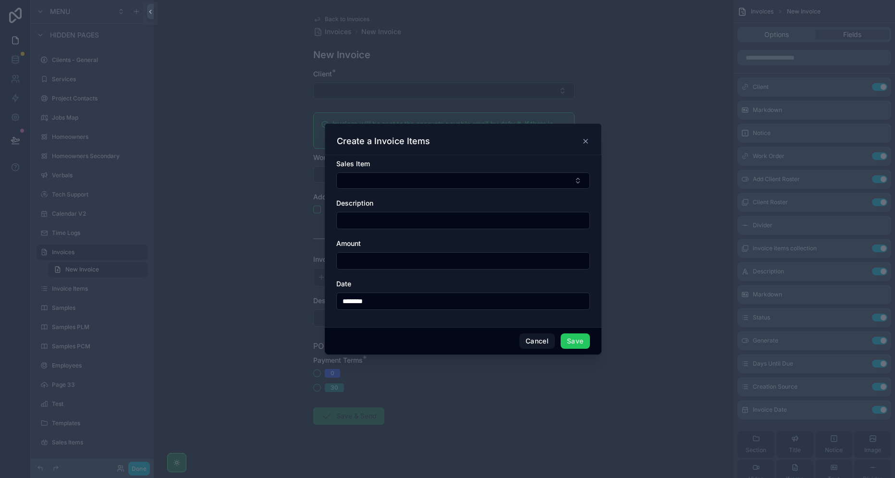
click at [455, 186] on button "Select Button" at bounding box center [463, 180] width 254 height 16
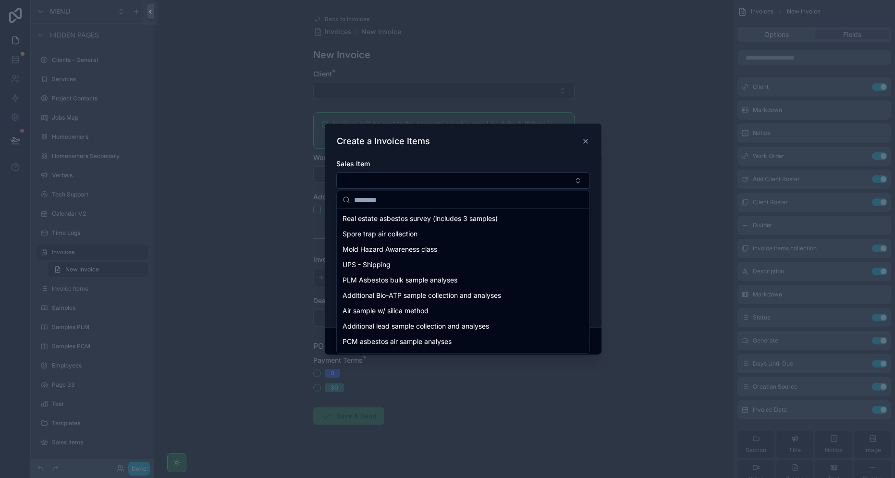
click at [586, 143] on icon "scrollable content" at bounding box center [586, 141] width 8 height 8
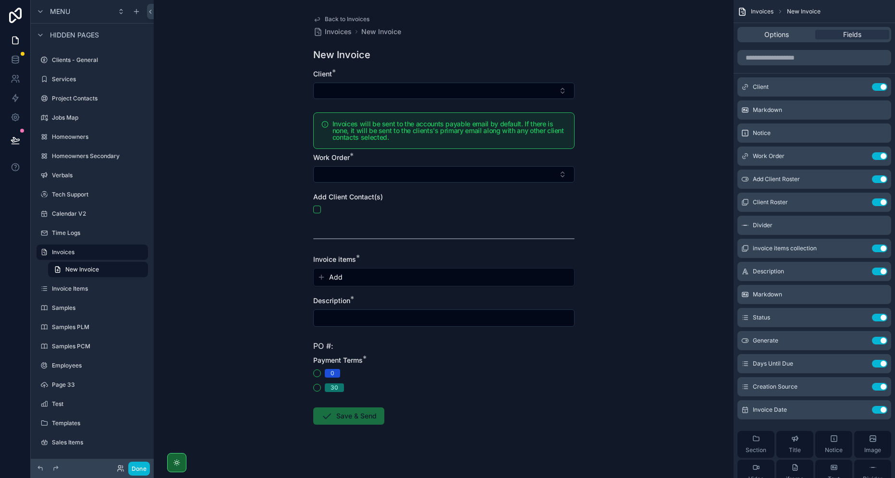
click at [0, 0] on icon "scrollable content" at bounding box center [0, 0] width 0 height 0
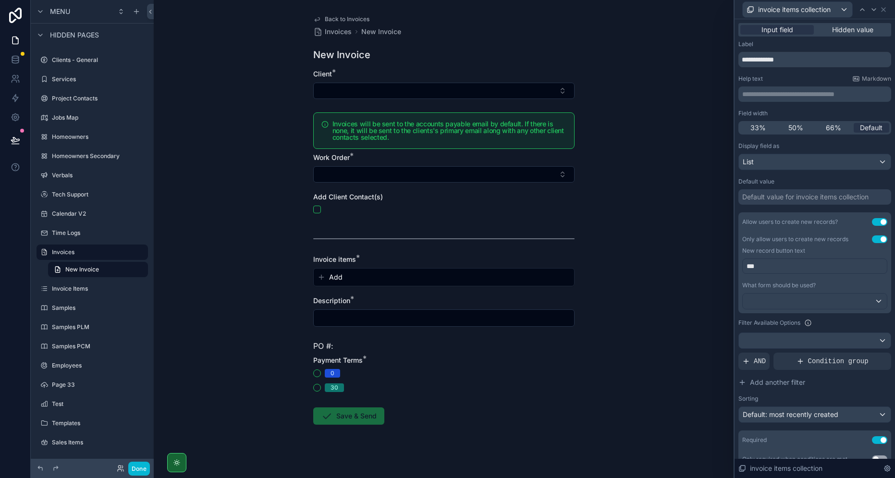
click at [377, 281] on button "Add" at bounding box center [443, 277] width 253 height 10
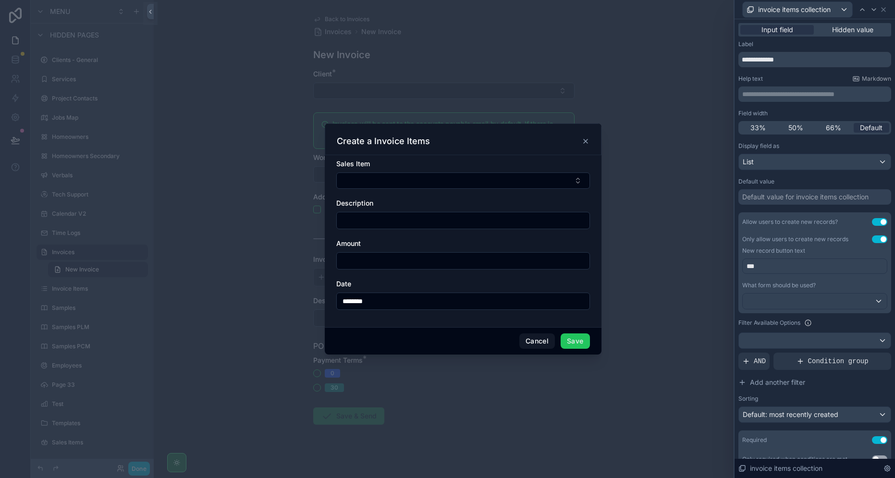
click at [586, 142] on icon "scrollable content" at bounding box center [586, 141] width 4 height 4
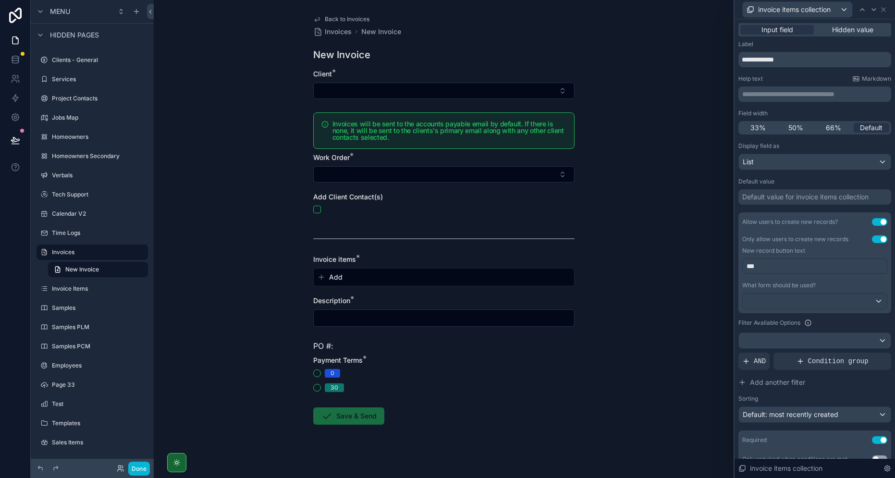
click at [833, 326] on div "Filter Available Options" at bounding box center [814, 323] width 153 height 12
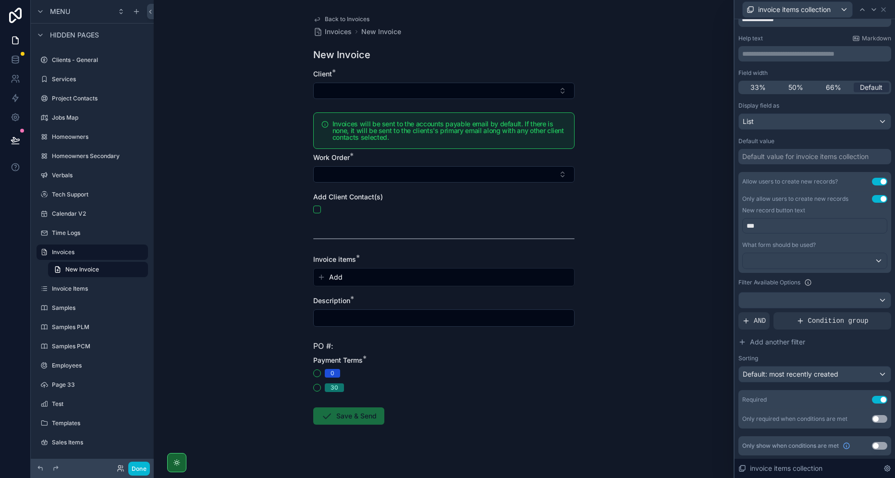
scroll to position [41, 0]
click at [83, 286] on label "Invoice Items" at bounding box center [99, 289] width 94 height 8
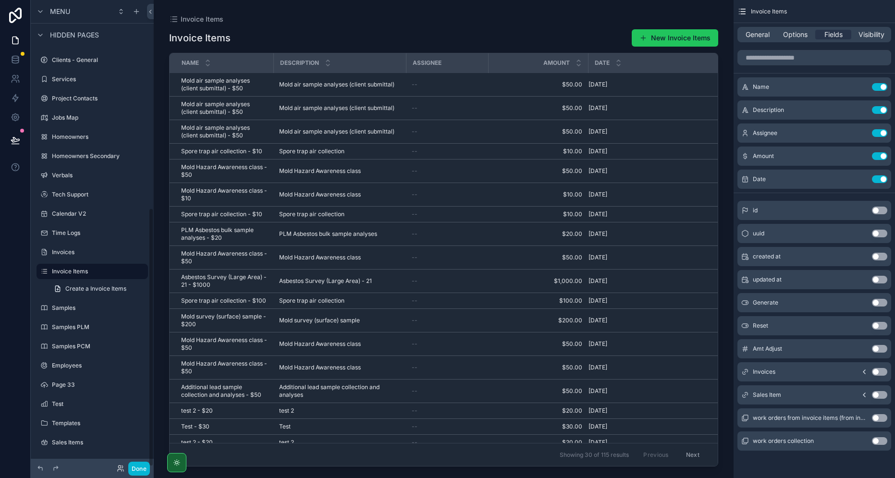
click at [88, 287] on span "Create a Invoice Items" at bounding box center [95, 289] width 61 height 8
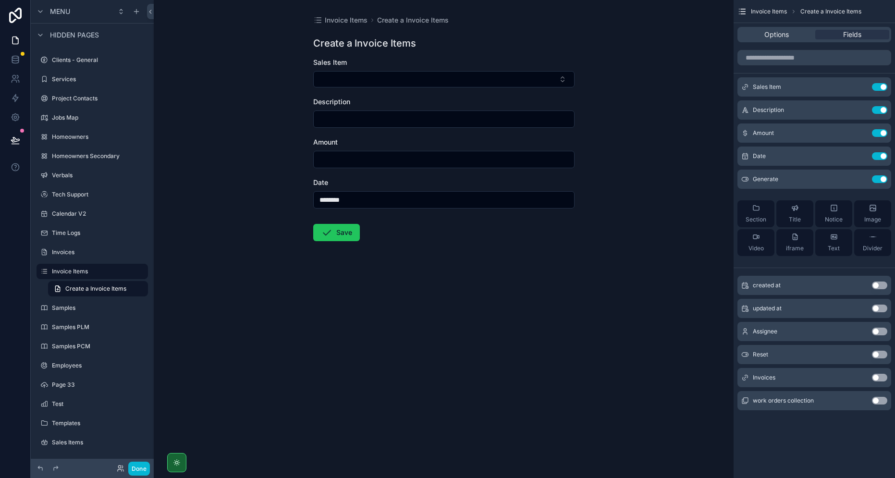
click at [0, 0] on icon "scrollable content" at bounding box center [0, 0] width 0 height 0
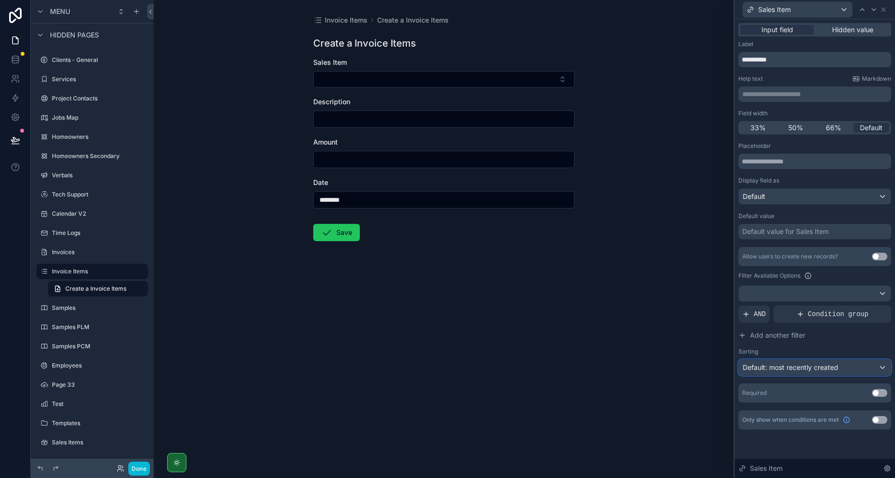
click at [812, 361] on div "Default: most recently created" at bounding box center [815, 367] width 152 height 15
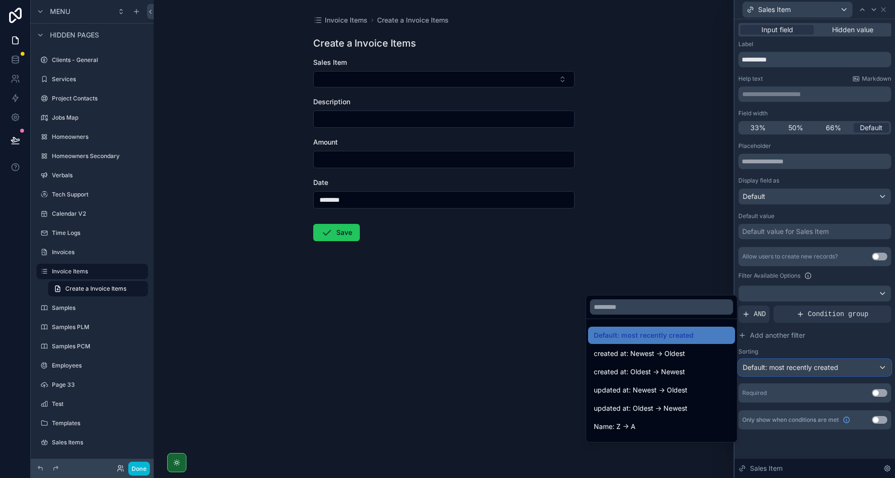
scroll to position [48, 0]
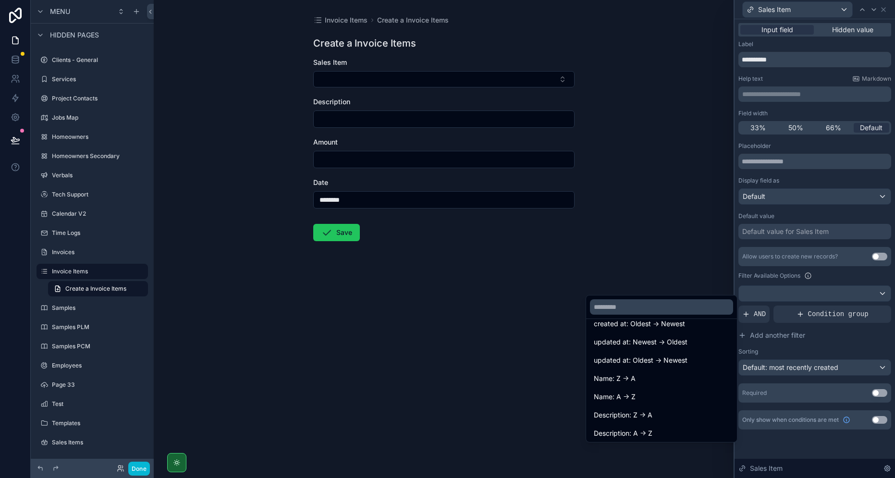
click at [650, 428] on span "Description: A -> Z" at bounding box center [623, 433] width 59 height 12
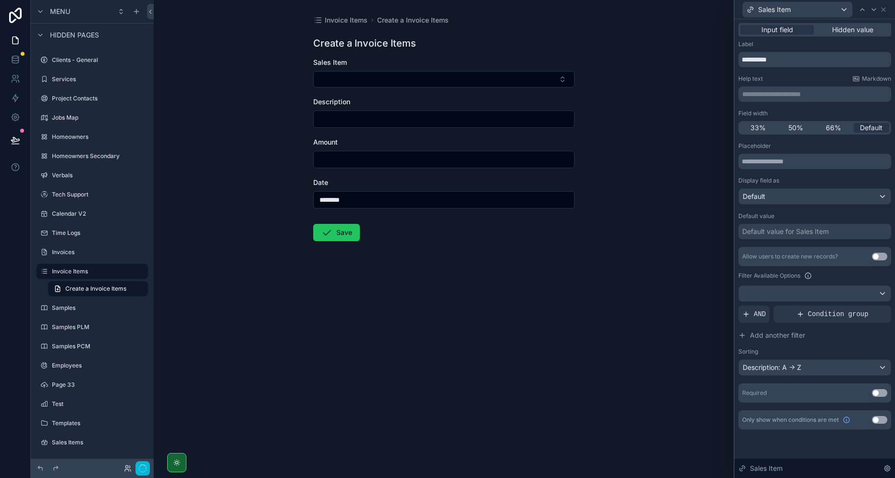
click at [497, 83] on button "Select Button" at bounding box center [443, 79] width 261 height 16
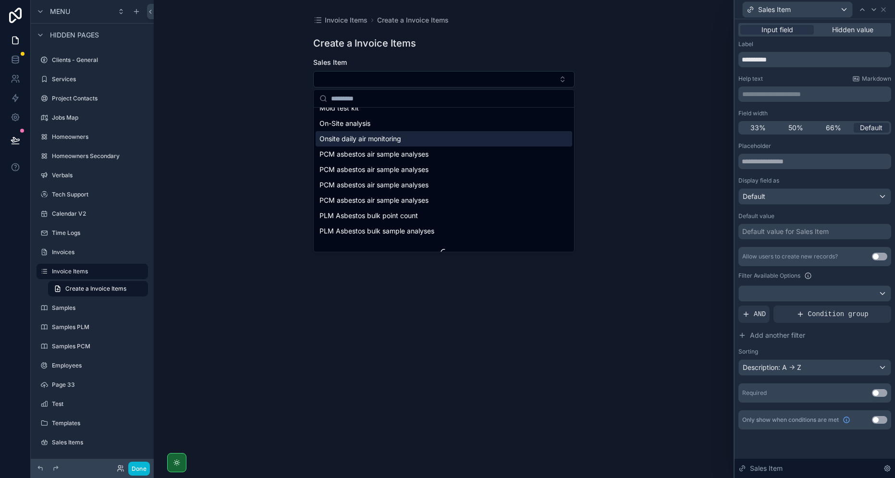
scroll to position [651, 0]
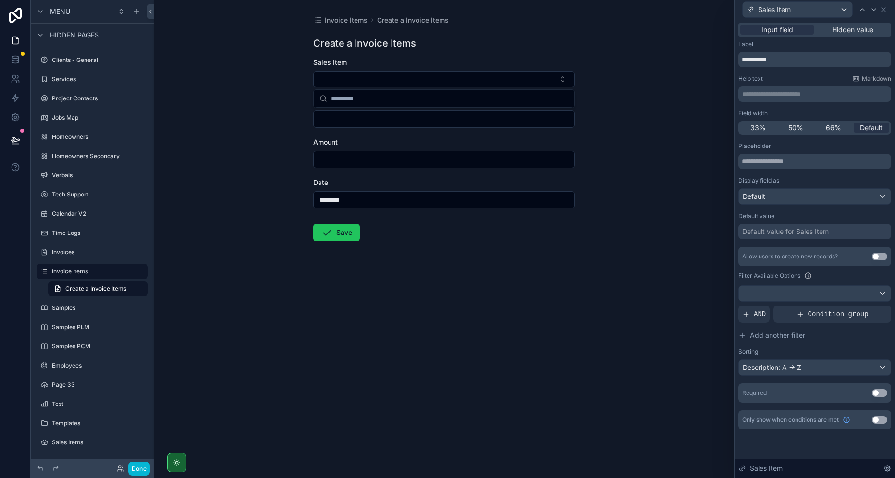
click at [675, 240] on div "Invoice Items Create a Invoice Items Create a Invoice Items Sales Item Descript…" at bounding box center [444, 239] width 580 height 478
click at [460, 347] on div "Invoice Items Create a Invoice Items Create a Invoice Items Sales Item Descript…" at bounding box center [444, 239] width 580 height 478
click at [590, 325] on div "Invoice Items Create a Invoice Items Create a Invoice Items Sales Item Descript…" at bounding box center [444, 239] width 580 height 478
click at [462, 283] on form "Sales Item Description Amount Date ******** Save" at bounding box center [443, 180] width 261 height 245
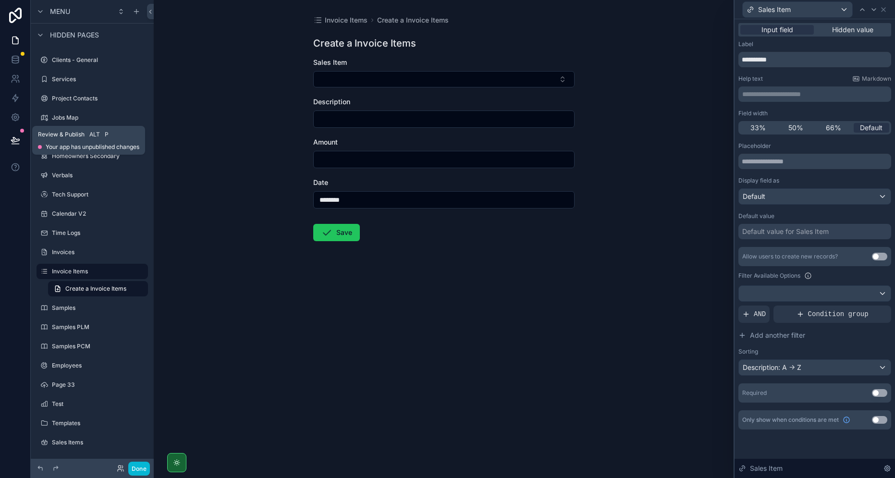
click at [17, 143] on icon at bounding box center [16, 140] width 10 height 10
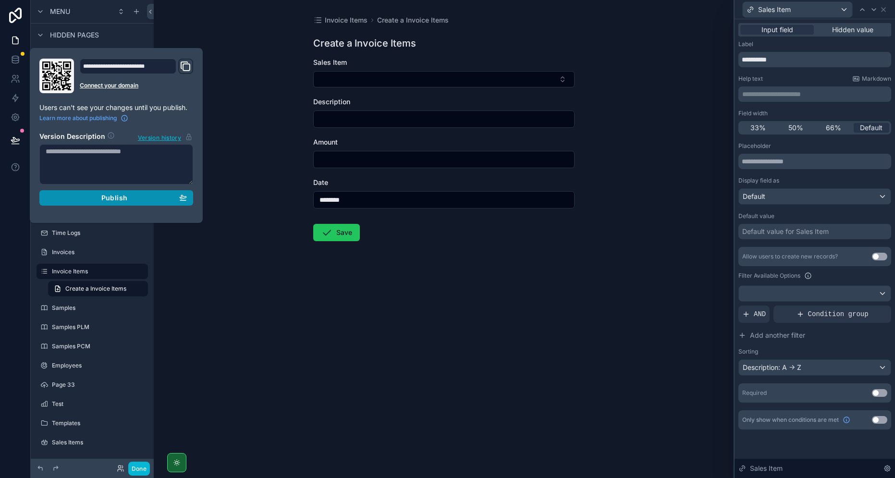
click at [143, 201] on div "Publish" at bounding box center [116, 198] width 141 height 9
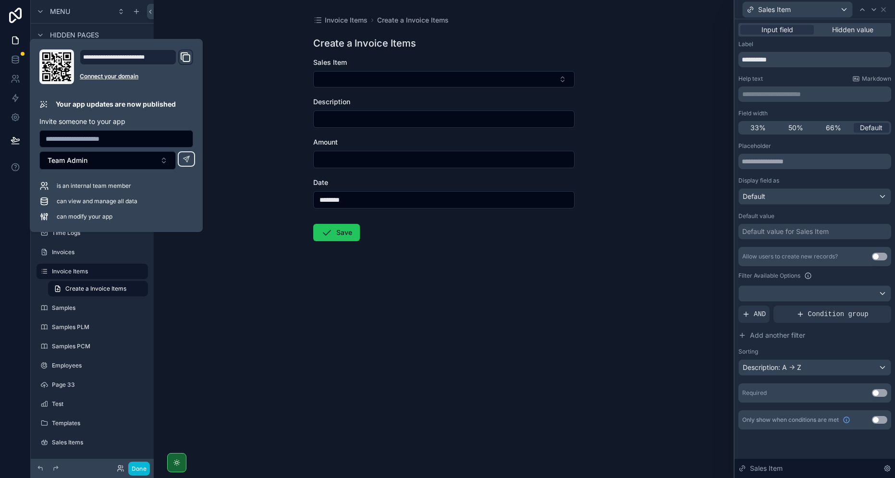
click at [290, 305] on div "Invoice Items Create a Invoice Items Create a Invoice Items Sales Item Descript…" at bounding box center [444, 239] width 580 height 478
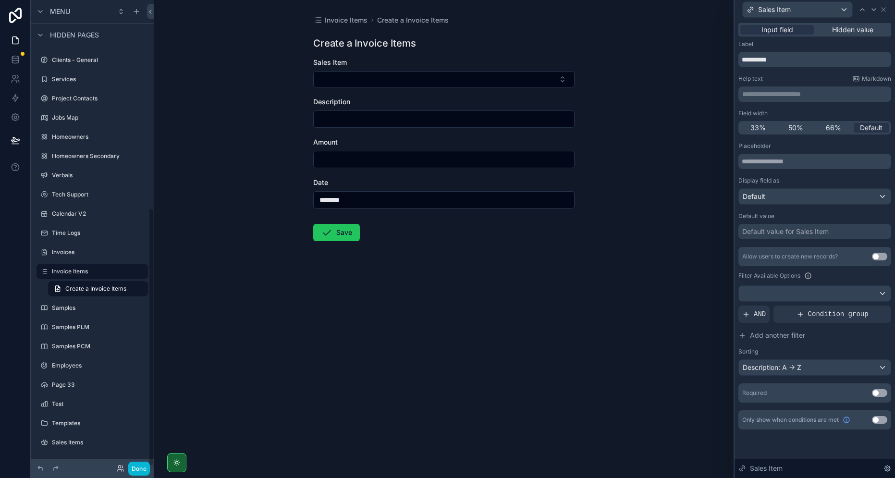
click at [310, 339] on div "Invoice Items Create a Invoice Items Create a Invoice Items Sales Item Descript…" at bounding box center [444, 239] width 580 height 478
drag, startPoint x: 393, startPoint y: 329, endPoint x: 395, endPoint y: 244, distance: 84.5
click at [394, 328] on div "Invoice Items Create a Invoice Items Create a Invoice Items Sales Item Descript…" at bounding box center [444, 239] width 580 height 478
click at [389, 84] on button "Select Button" at bounding box center [443, 79] width 261 height 16
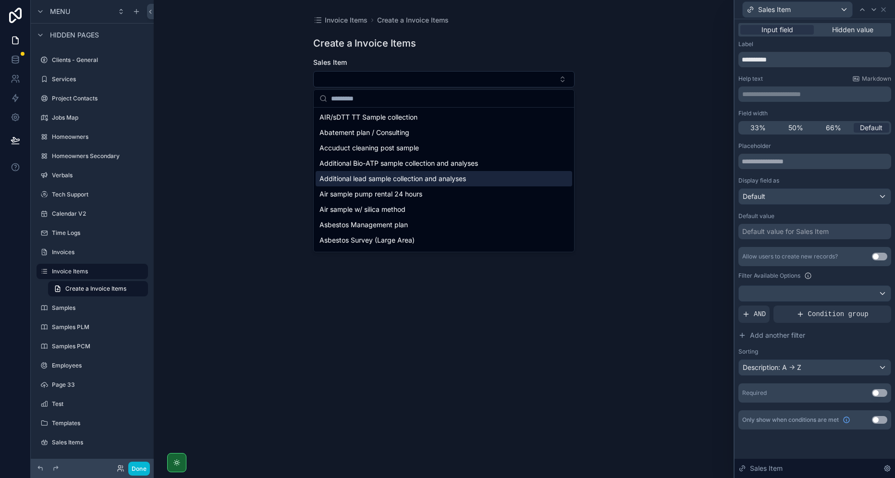
click at [246, 352] on div "Invoice Items Create a Invoice Items Create a Invoice Items Sales Item Descript…" at bounding box center [444, 239] width 580 height 478
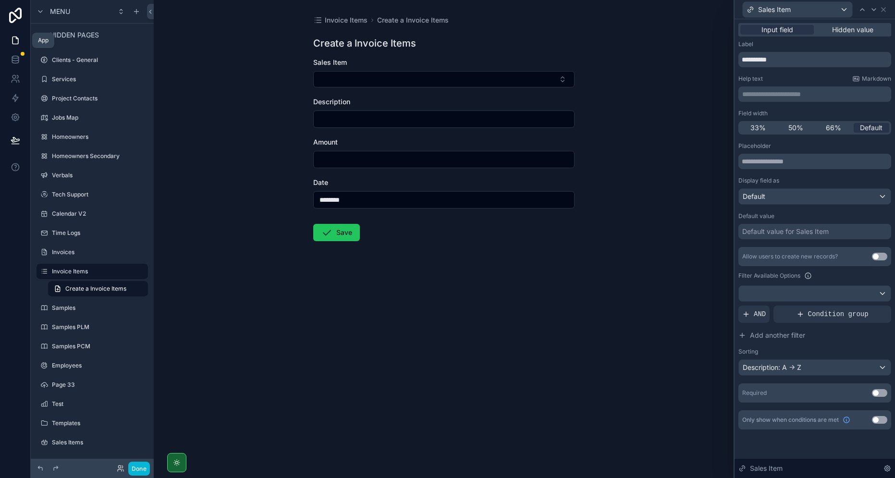
click at [20, 40] on link at bounding box center [15, 40] width 30 height 19
click at [13, 42] on icon at bounding box center [16, 41] width 10 height 10
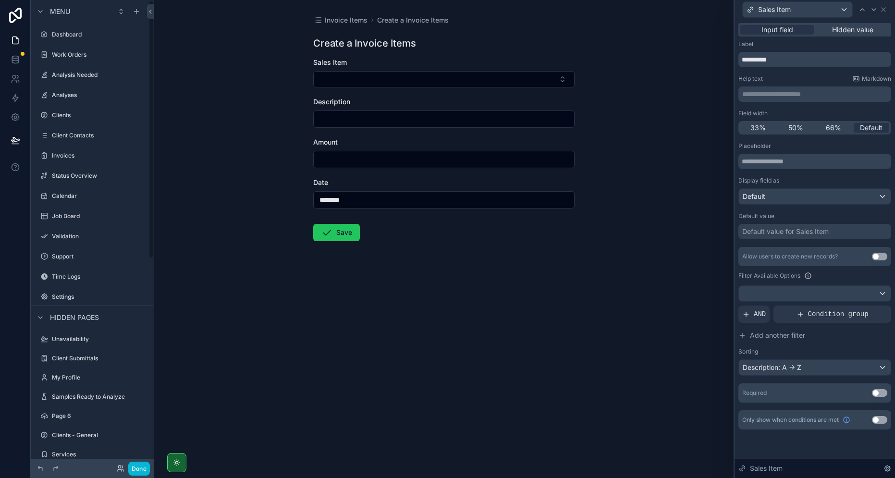
click at [55, 58] on label "Work Orders" at bounding box center [99, 55] width 94 height 8
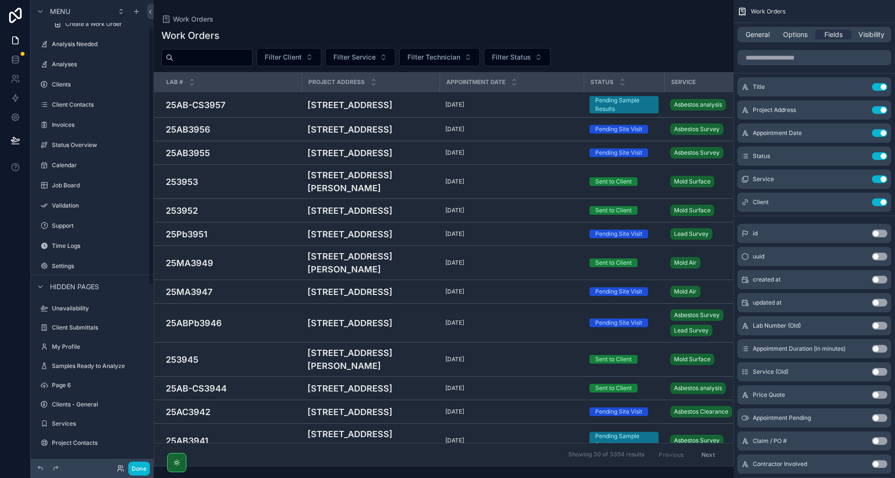
click at [59, 267] on label "Settings" at bounding box center [99, 266] width 94 height 8
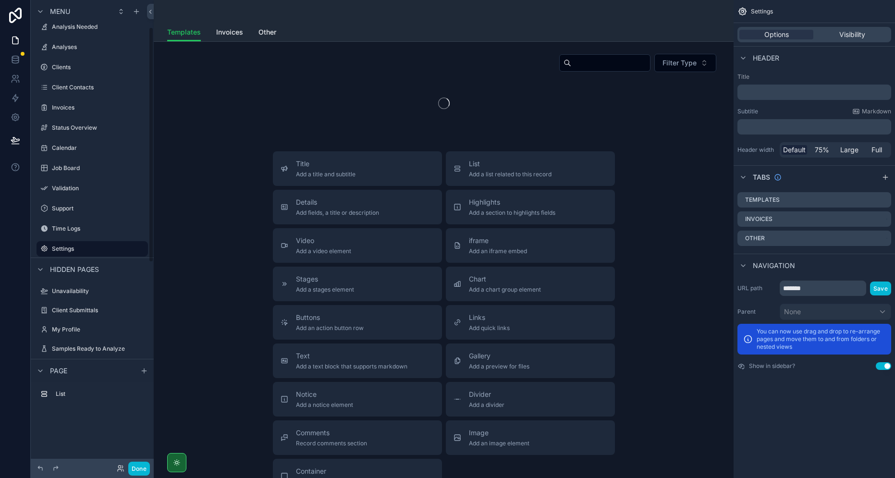
scroll to position [53, 0]
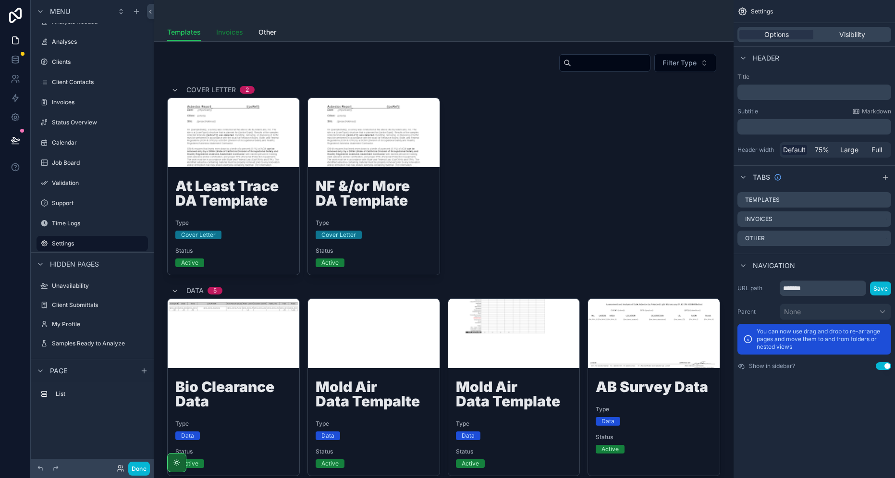
click at [224, 32] on span "Invoices" at bounding box center [229, 32] width 27 height 10
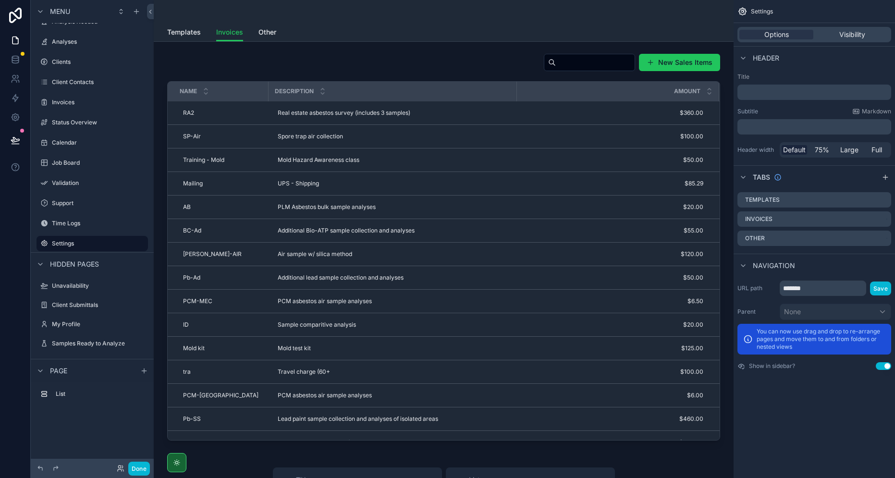
click at [400, 65] on div "scrollable content" at bounding box center [443, 246] width 564 height 395
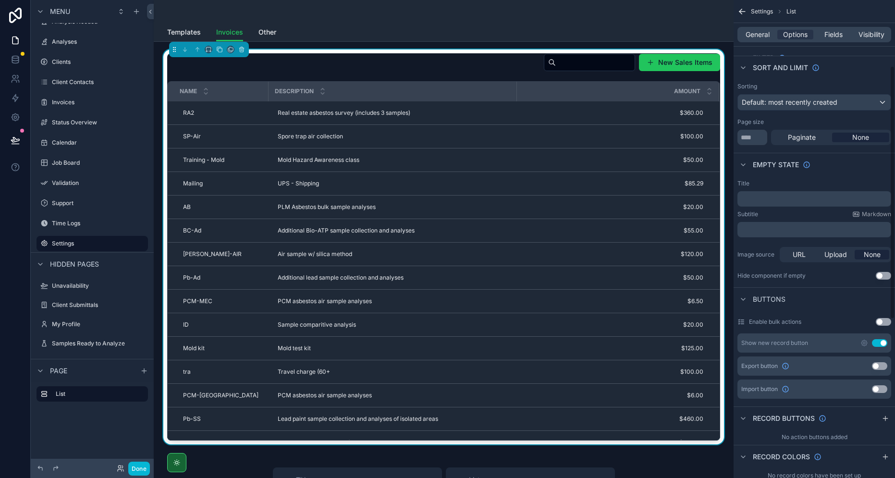
scroll to position [192, 0]
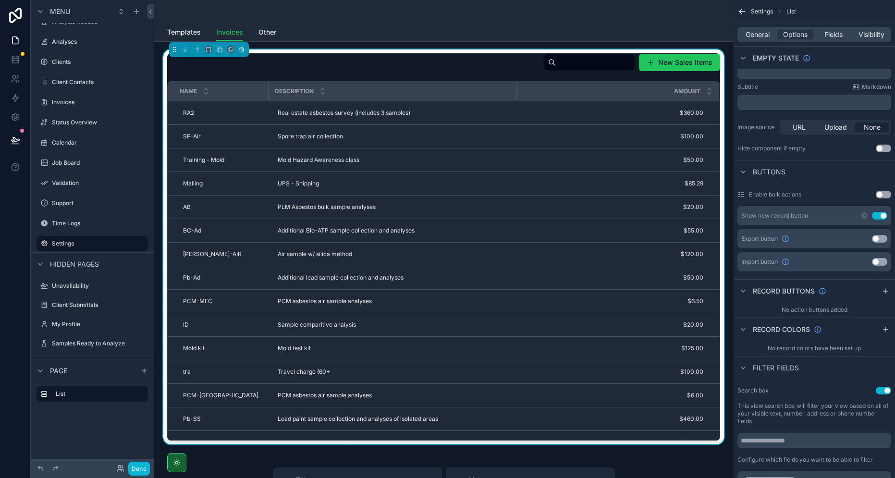
click at [881, 289] on div "scrollable content" at bounding box center [885, 291] width 12 height 12
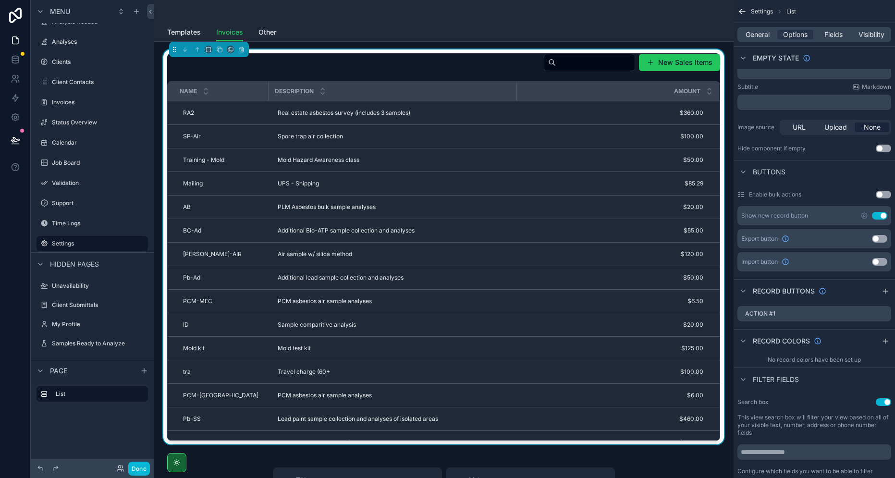
click at [0, 0] on icon "scrollable content" at bounding box center [0, 0] width 0 height 0
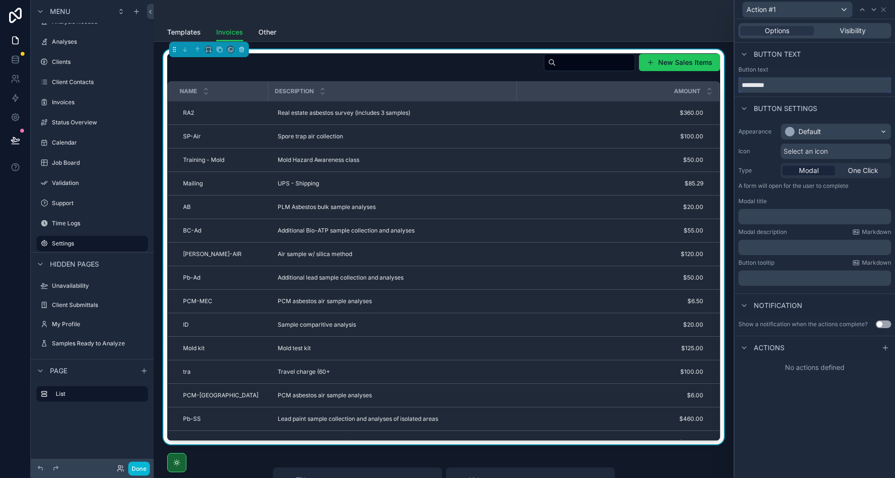
click at [792, 90] on input "*********" at bounding box center [814, 84] width 153 height 15
click at [790, 92] on input "*********" at bounding box center [814, 84] width 153 height 15
click at [789, 92] on input "*********" at bounding box center [814, 84] width 153 height 15
click at [787, 88] on input "*********" at bounding box center [814, 84] width 153 height 15
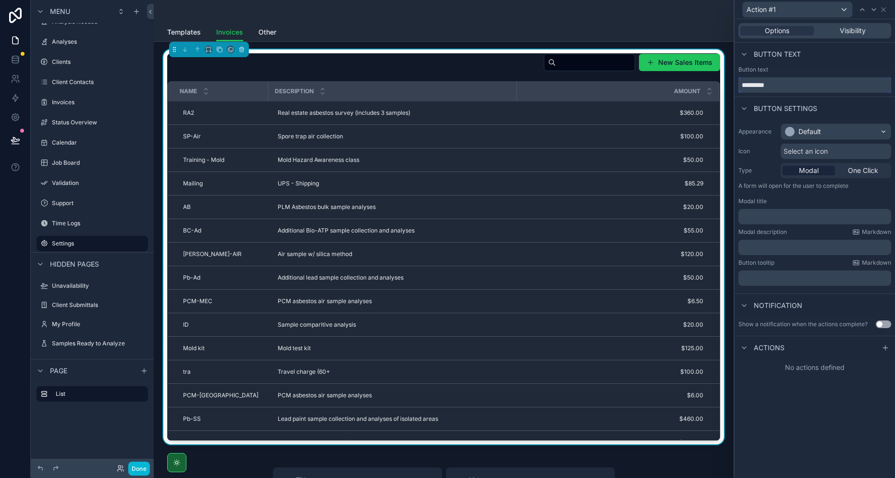
click at [787, 88] on input "*********" at bounding box center [814, 84] width 153 height 15
type input "******"
click at [808, 129] on div "Default" at bounding box center [809, 132] width 23 height 10
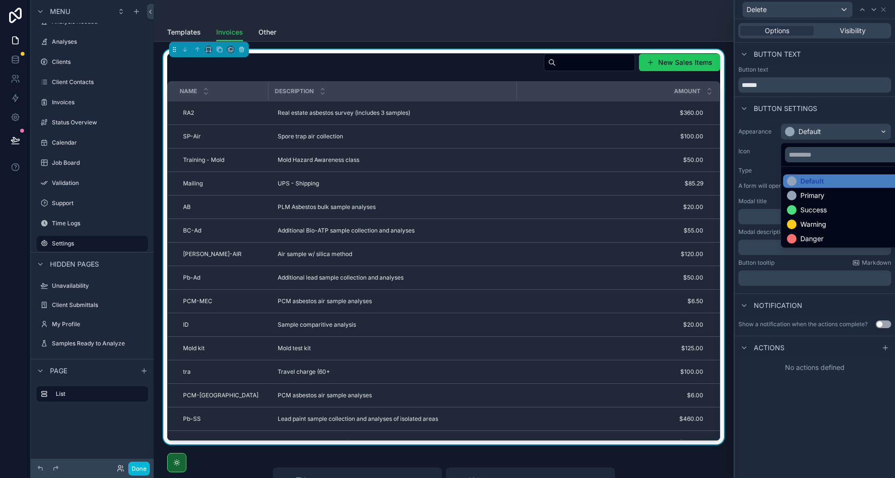
click at [826, 240] on div "Danger" at bounding box center [847, 239] width 120 height 10
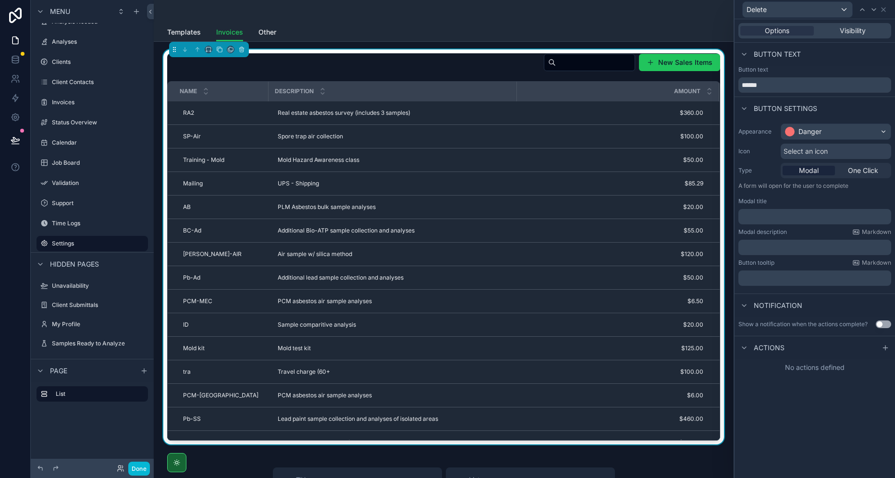
click at [819, 148] on span "Select an icon" at bounding box center [805, 151] width 44 height 10
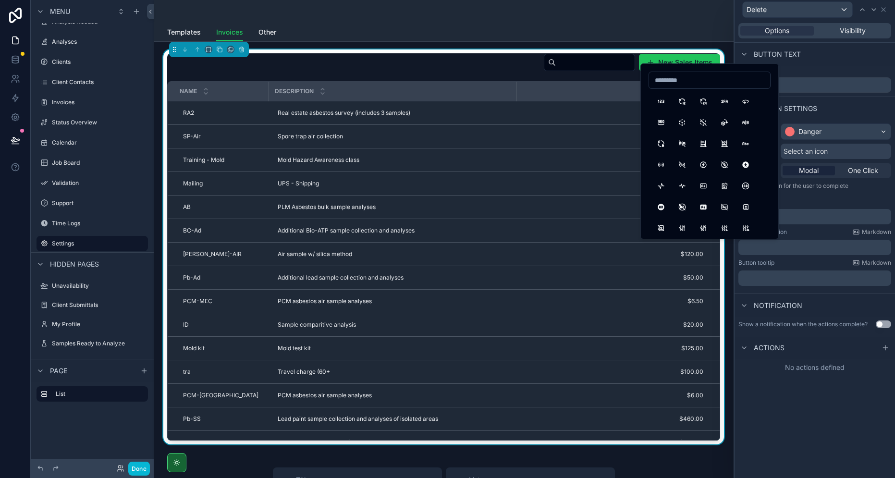
click at [702, 76] on input at bounding box center [709, 79] width 121 height 13
type input "*"
type input "****"
click at [663, 100] on button "Trash" at bounding box center [660, 101] width 17 height 17
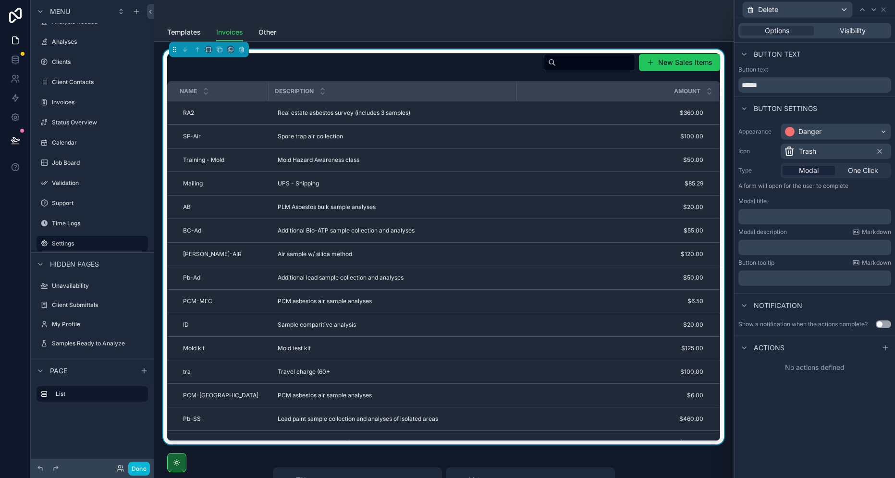
click at [821, 219] on p "﻿" at bounding box center [815, 217] width 147 height 10
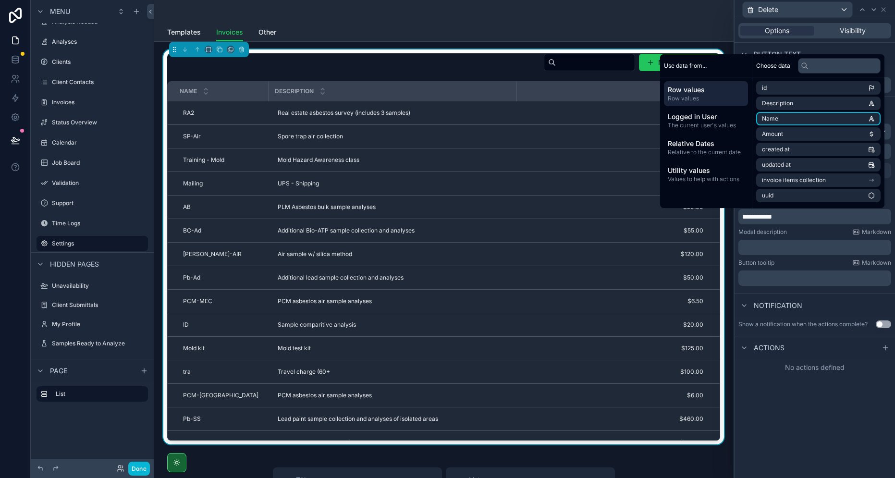
click at [787, 114] on li "Name" at bounding box center [818, 118] width 124 height 13
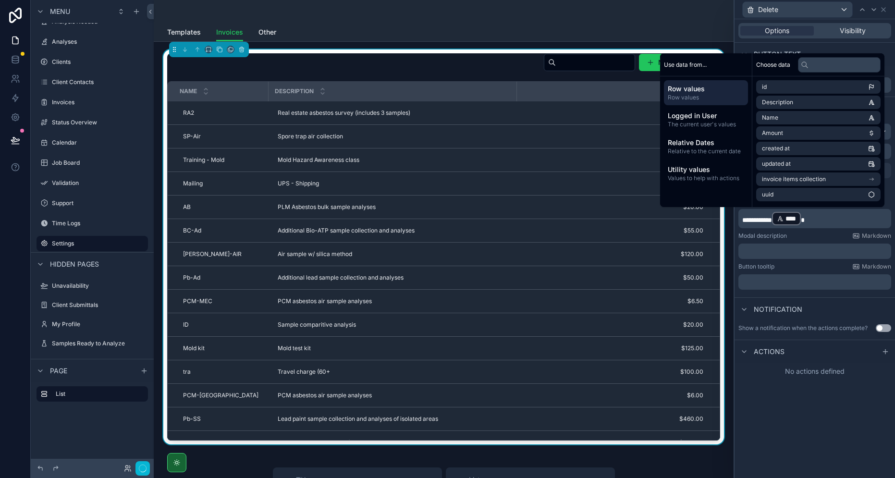
click at [837, 246] on div "﻿" at bounding box center [814, 251] width 153 height 15
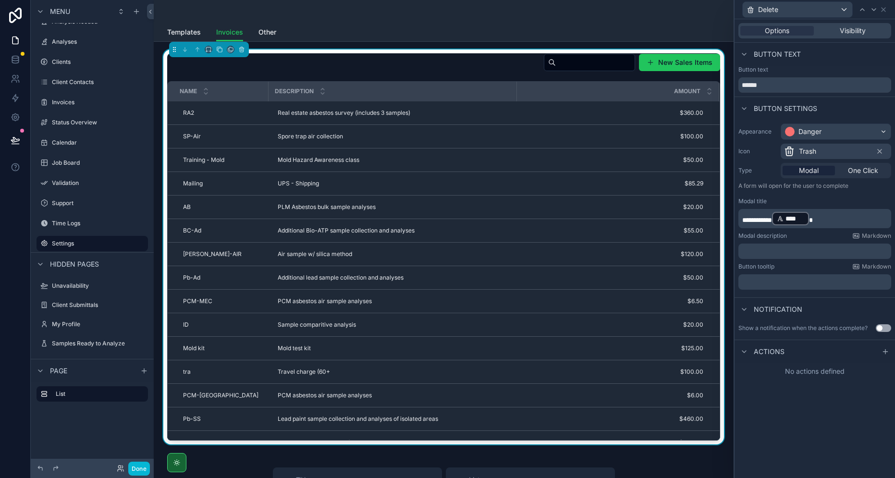
click at [835, 249] on p "﻿" at bounding box center [815, 251] width 147 height 10
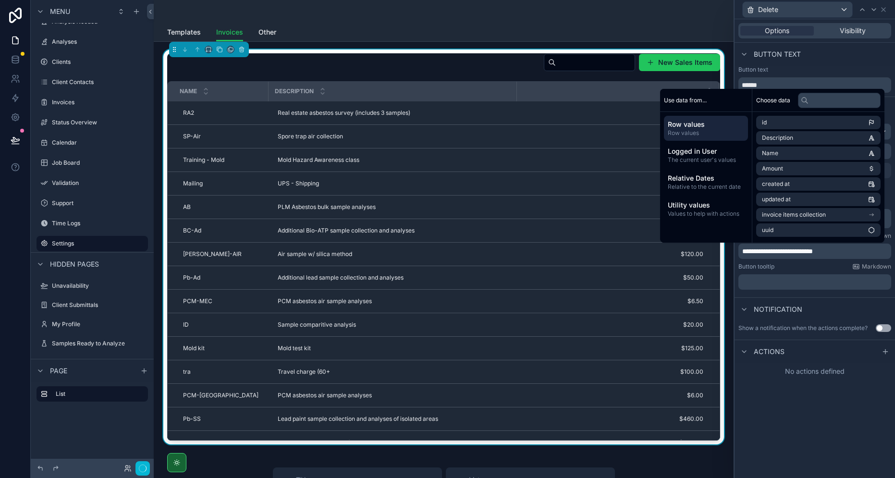
click at [818, 449] on div "**********" at bounding box center [814, 248] width 160 height 459
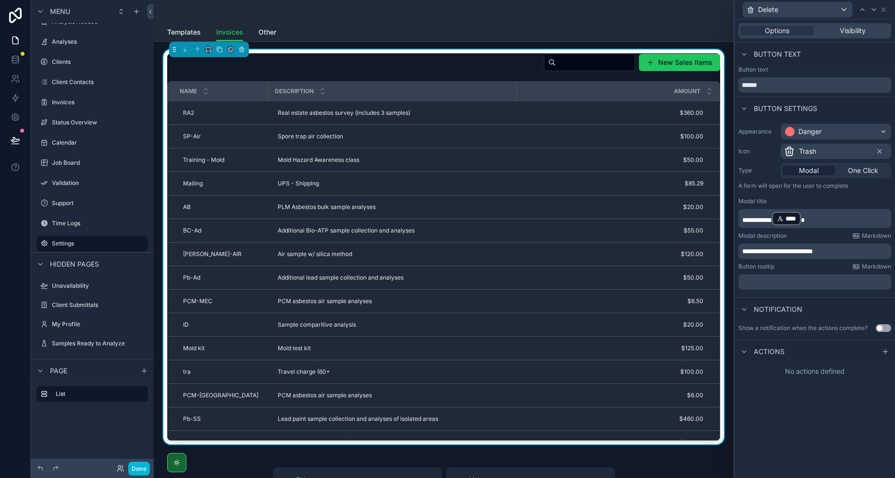
click at [880, 353] on div at bounding box center [885, 352] width 12 height 12
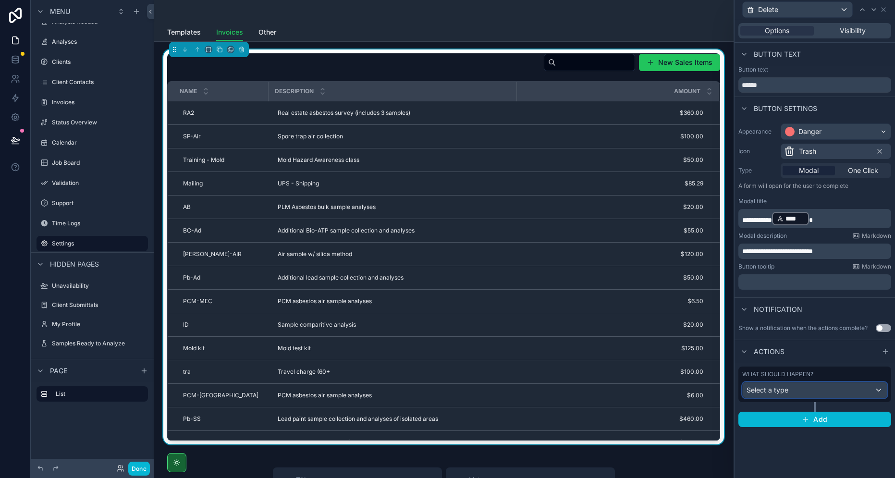
click at [784, 391] on span "Select a type" at bounding box center [767, 390] width 42 height 8
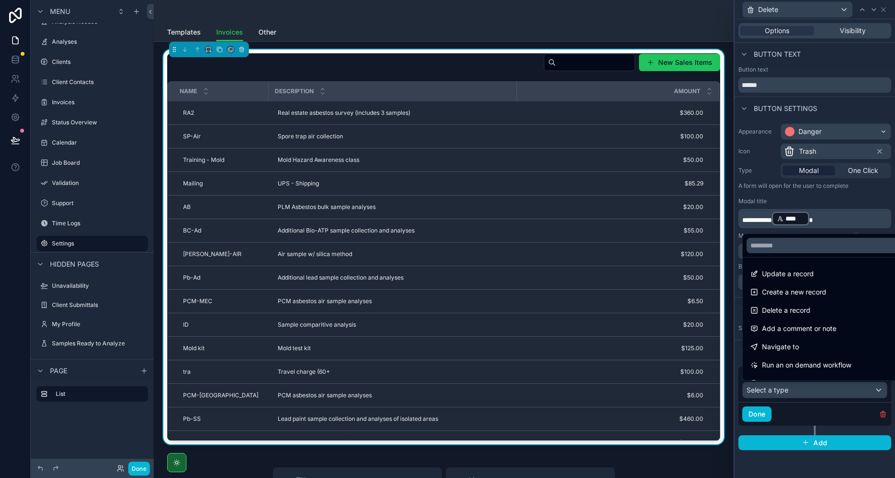
click at [791, 307] on span "Delete a record" at bounding box center [786, 310] width 49 height 12
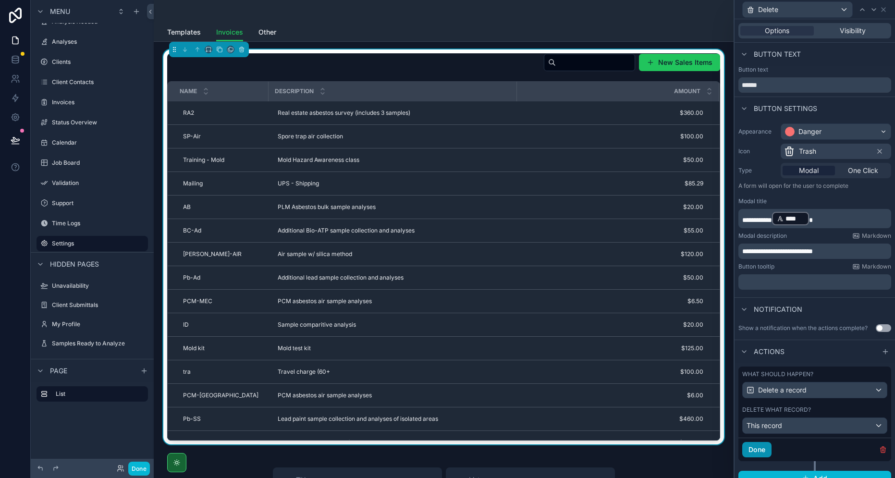
click at [761, 450] on button "Done" at bounding box center [756, 449] width 29 height 15
drag, startPoint x: 139, startPoint y: 472, endPoint x: 17, endPoint y: 151, distance: 343.0
click at [139, 472] on button "Done" at bounding box center [139, 469] width 22 height 14
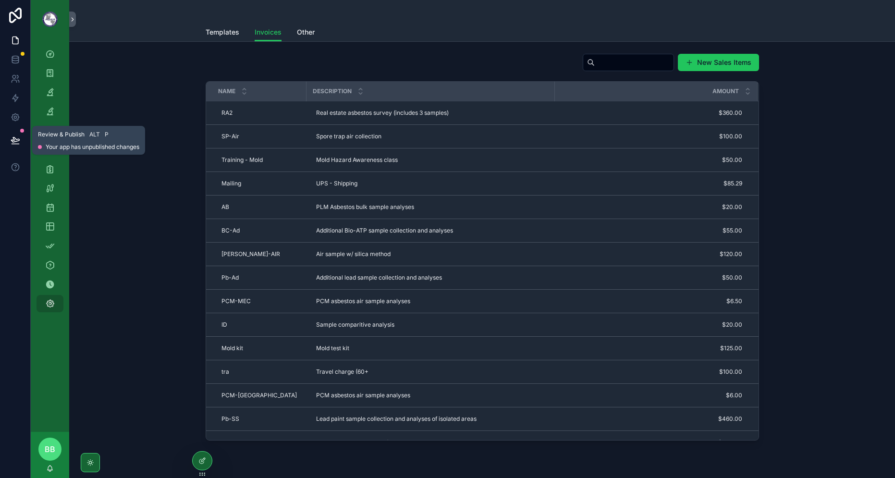
click at [12, 139] on icon at bounding box center [16, 140] width 10 height 10
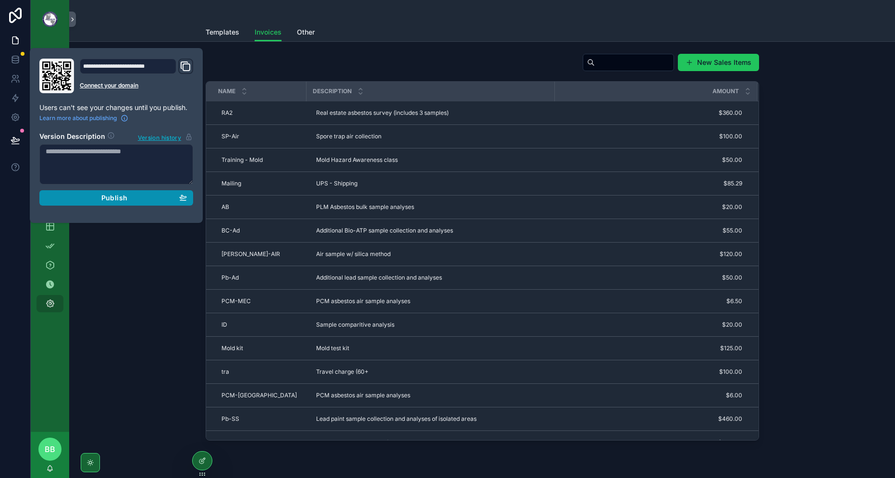
click at [119, 196] on span "Publish" at bounding box center [114, 198] width 26 height 9
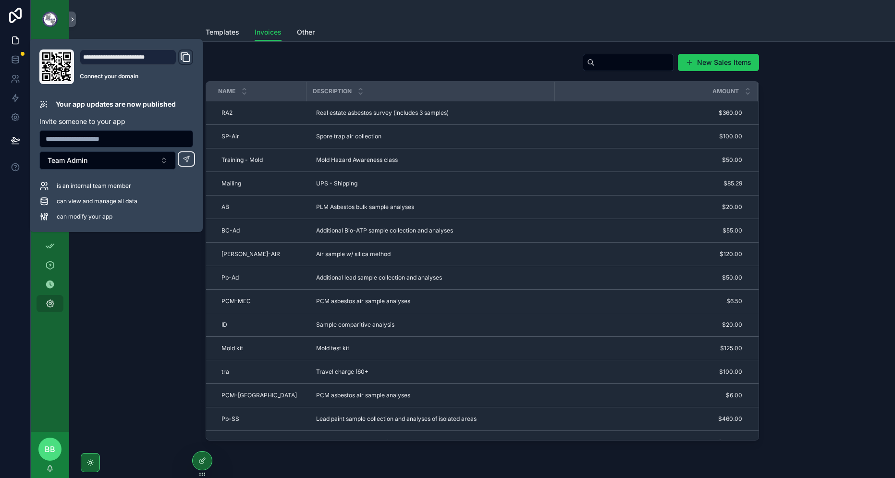
click at [161, 301] on div "New Sales Items Name Description Amount RA2 RA2 Real estate asbestos survey (in…" at bounding box center [482, 246] width 810 height 395
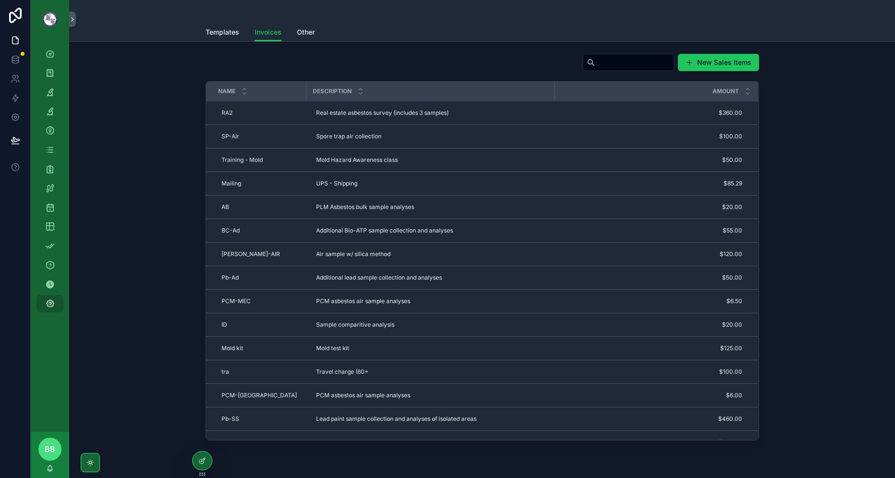
click at [147, 201] on div "New Sales Items Name Description Amount RA2 RA2 Real estate asbestos survey (in…" at bounding box center [482, 246] width 810 height 395
click at [48, 71] on icon "scrollable content" at bounding box center [50, 73] width 10 height 10
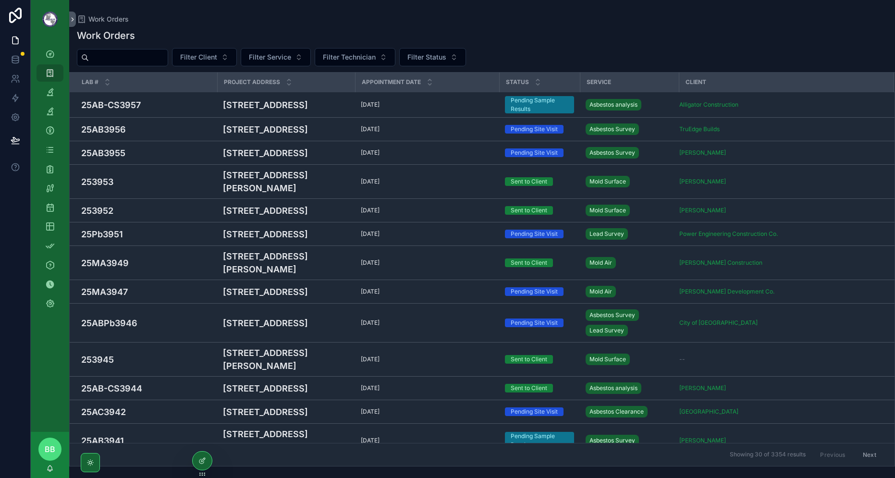
click at [202, 462] on icon at bounding box center [203, 460] width 4 height 4
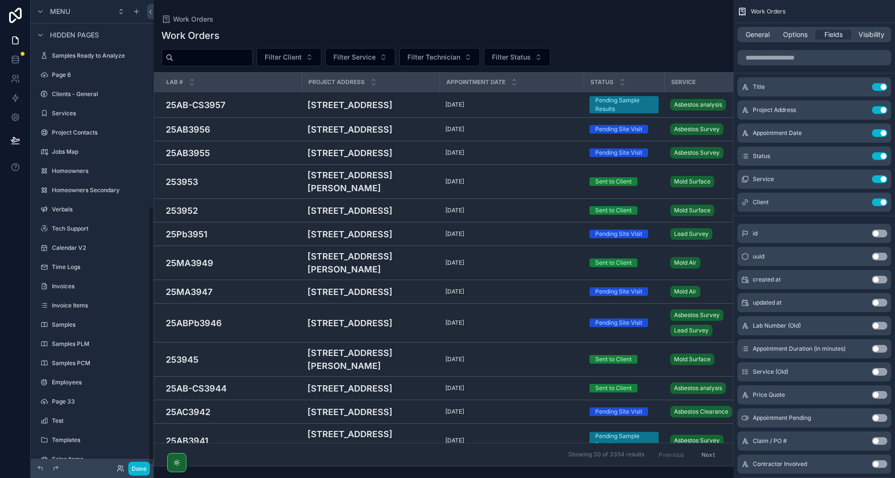
scroll to position [375, 0]
click at [81, 288] on label "Invoice Items" at bounding box center [99, 289] width 94 height 8
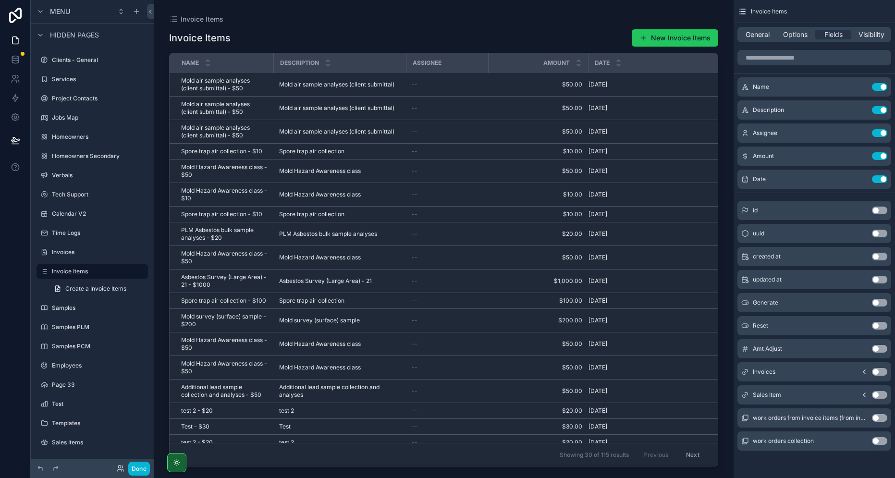
click at [79, 291] on span "Create a Invoice Items" at bounding box center [95, 289] width 61 height 8
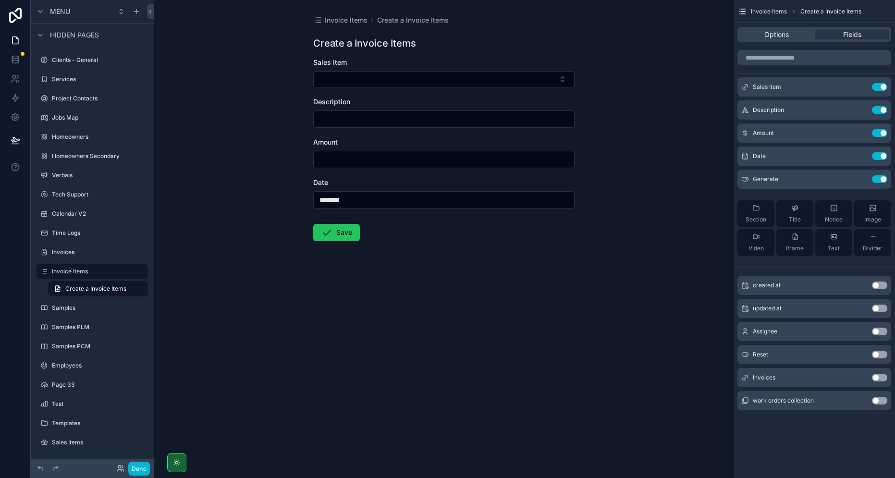
click at [547, 262] on form "Sales Item Description Amount Date ******** Save" at bounding box center [443, 180] width 261 height 245
click at [0, 0] on icon "scrollable content" at bounding box center [0, 0] width 0 height 0
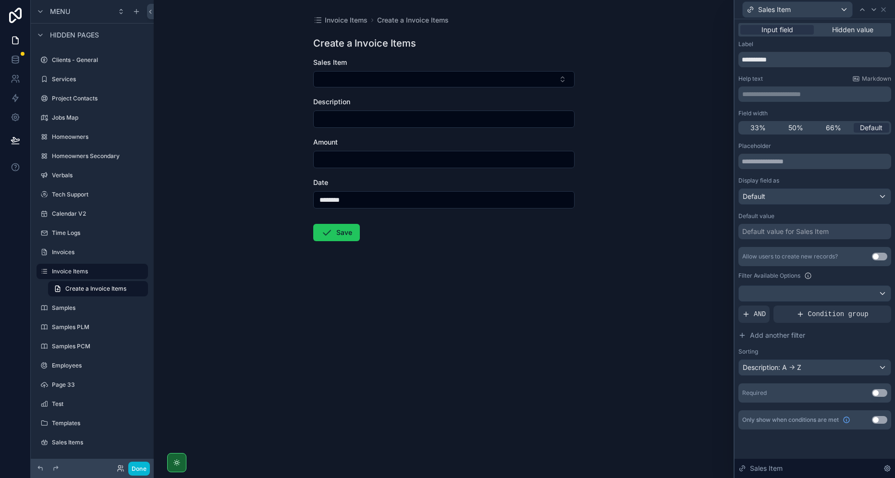
click at [875, 259] on button "Use setting" at bounding box center [879, 257] width 15 height 8
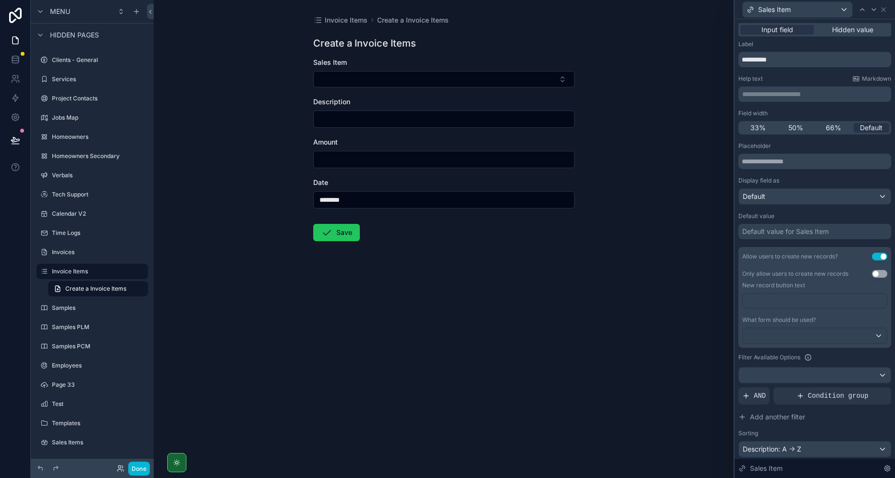
click at [473, 82] on button "Select Button" at bounding box center [443, 79] width 261 height 16
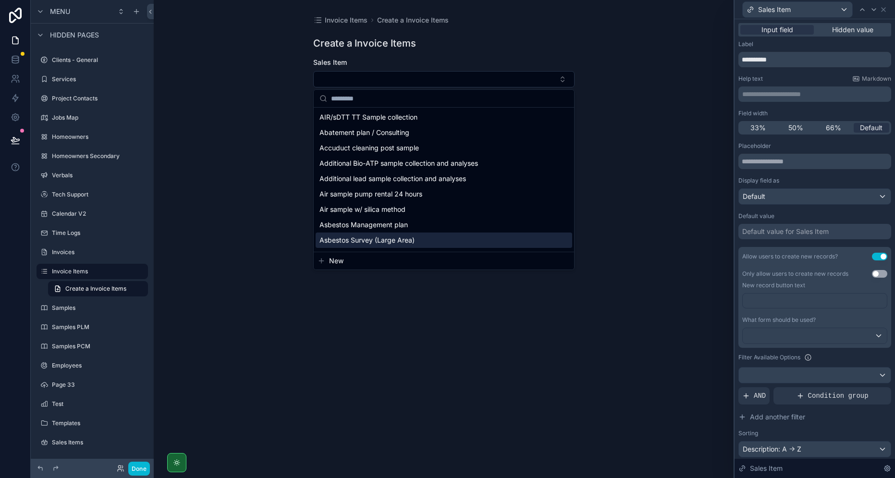
click at [342, 264] on span "New" at bounding box center [336, 261] width 14 height 10
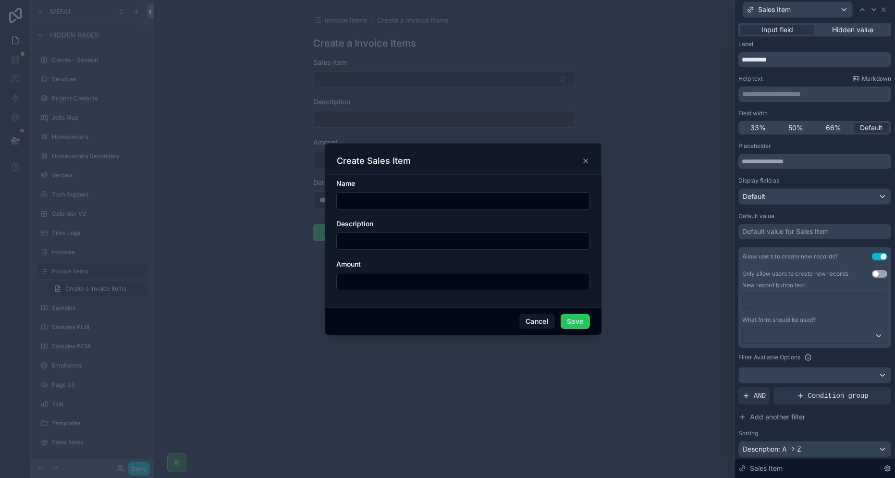
click at [587, 161] on icon "scrollable content" at bounding box center [586, 161] width 8 height 8
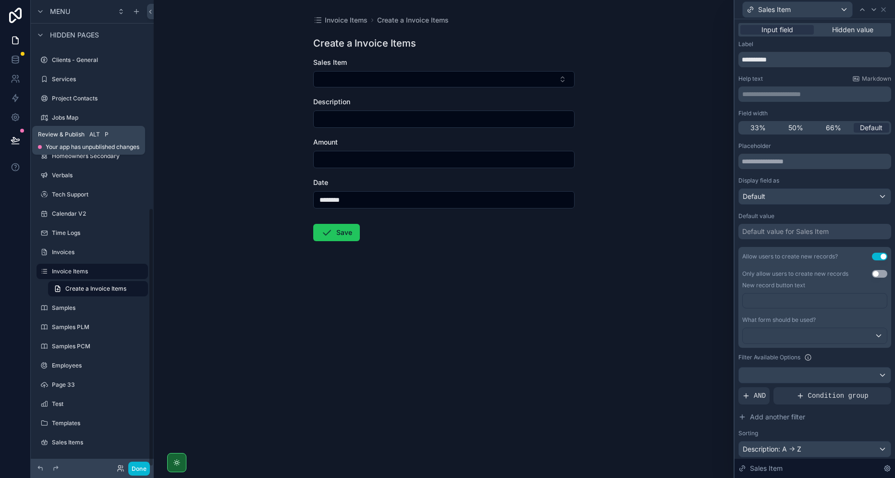
click at [12, 135] on button at bounding box center [15, 140] width 21 height 27
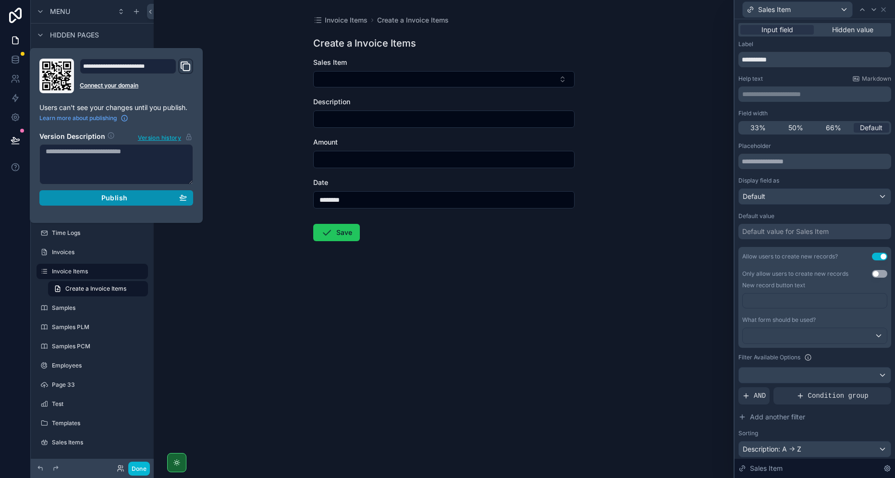
click at [144, 196] on div "Publish" at bounding box center [116, 198] width 141 height 9
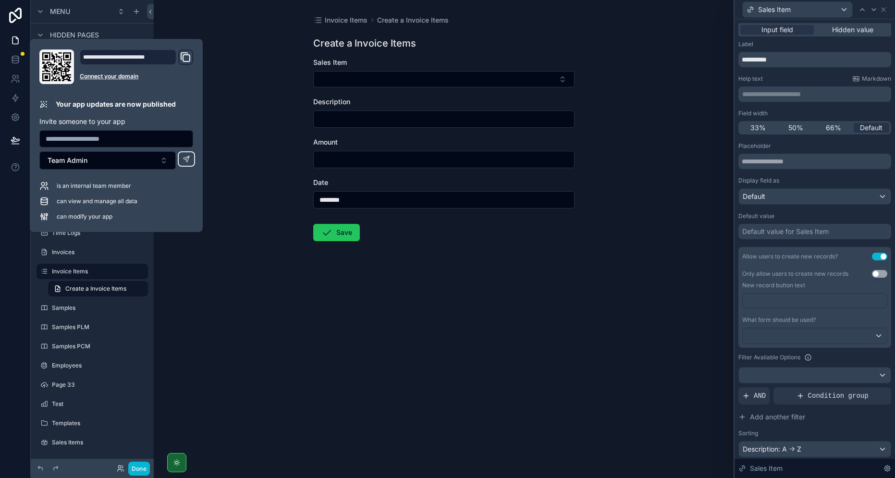
click at [355, 326] on div "Invoice Items Create a Invoice Items Create a Invoice Items Sales Item Descript…" at bounding box center [444, 239] width 580 height 478
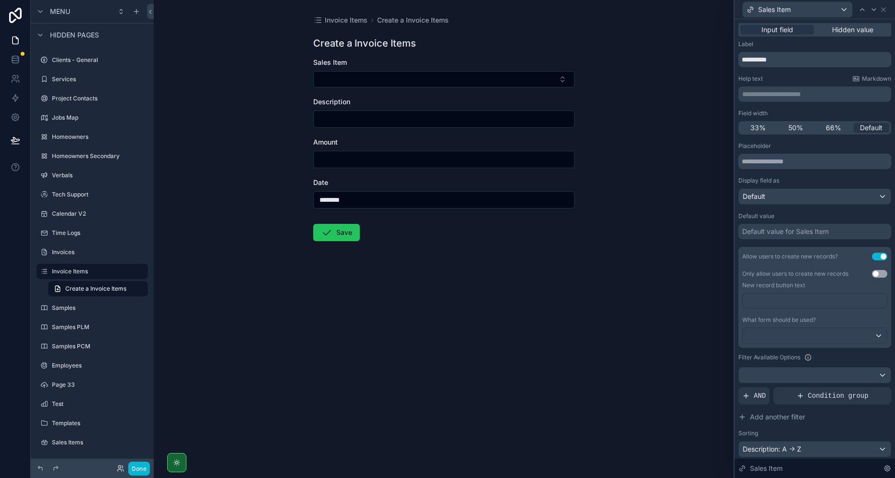
click at [355, 326] on div "Invoice Items Create a Invoice Items Create a Invoice Items Sales Item Descript…" at bounding box center [444, 239] width 580 height 478
drag, startPoint x: 215, startPoint y: 189, endPoint x: 172, endPoint y: 164, distance: 49.8
click at [215, 189] on div "Invoice Items Create a Invoice Items Create a Invoice Items Sales Item Descript…" at bounding box center [444, 239] width 580 height 478
click at [13, 42] on icon at bounding box center [16, 41] width 10 height 10
click at [13, 44] on icon at bounding box center [15, 40] width 6 height 7
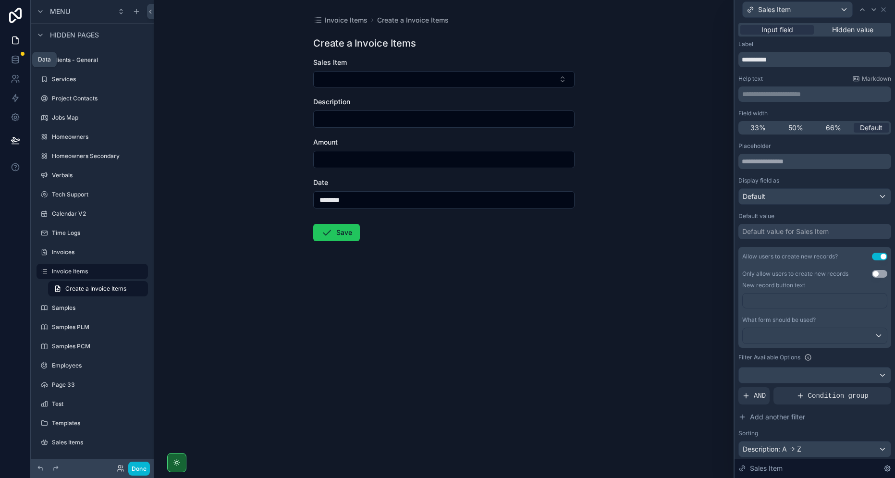
click at [13, 63] on icon at bounding box center [15, 62] width 6 height 4
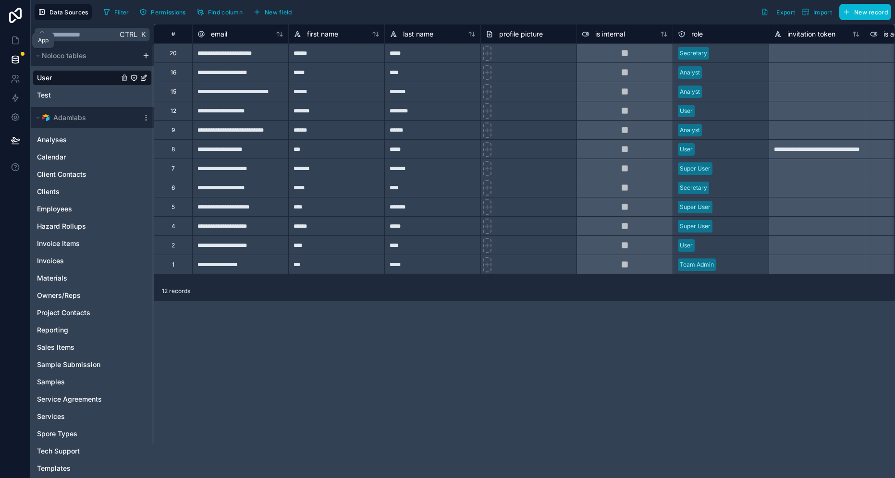
click at [13, 43] on icon at bounding box center [16, 41] width 10 height 10
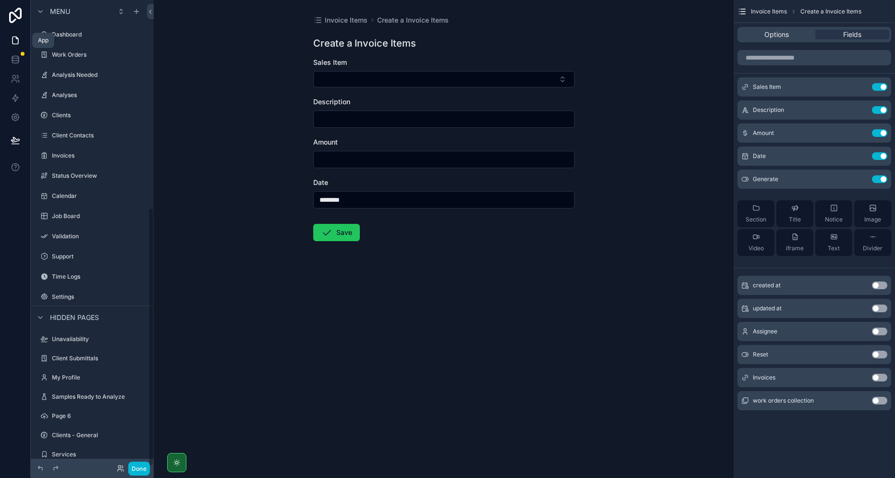
scroll to position [375, 0]
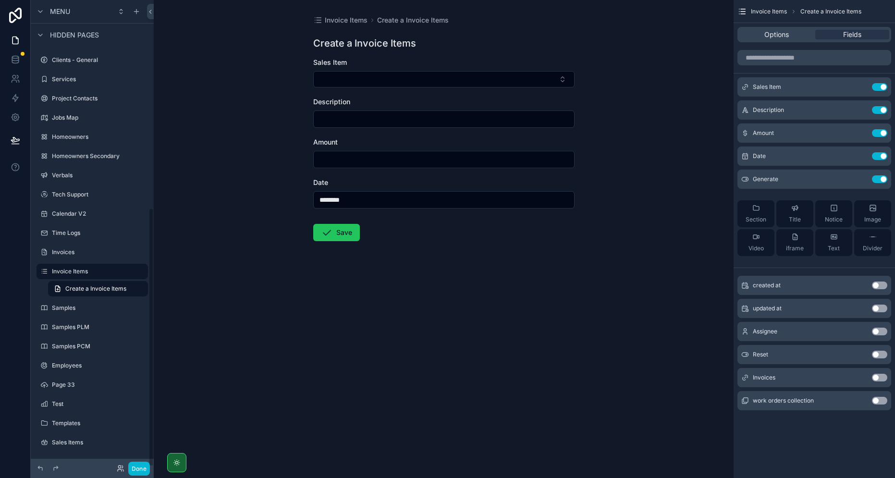
drag, startPoint x: 238, startPoint y: 225, endPoint x: 200, endPoint y: 200, distance: 45.7
click at [238, 224] on div "Invoice Items Create a Invoice Items Create a Invoice Items Sales Item Descript…" at bounding box center [444, 239] width 580 height 478
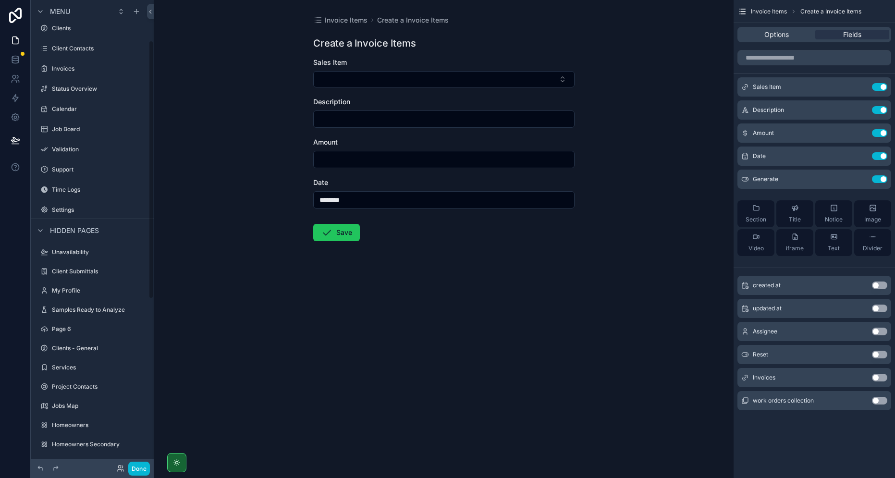
scroll to position [0, 0]
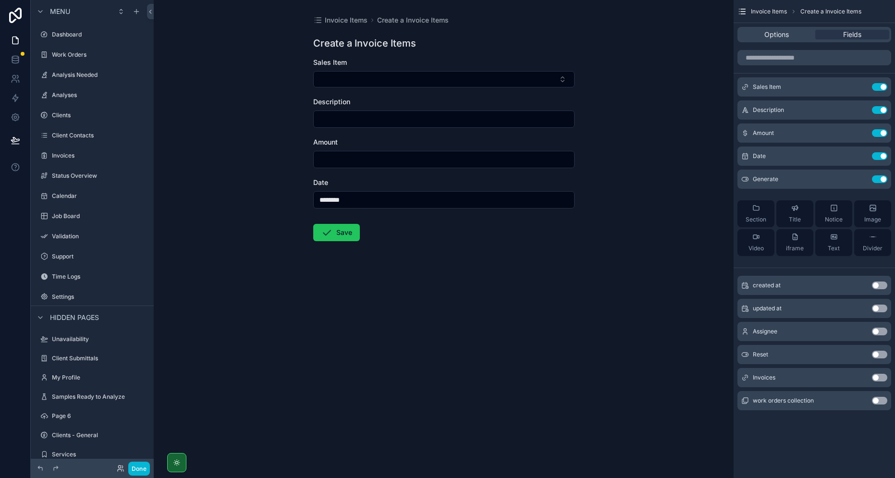
click at [67, 51] on label "Work Orders" at bounding box center [99, 55] width 94 height 8
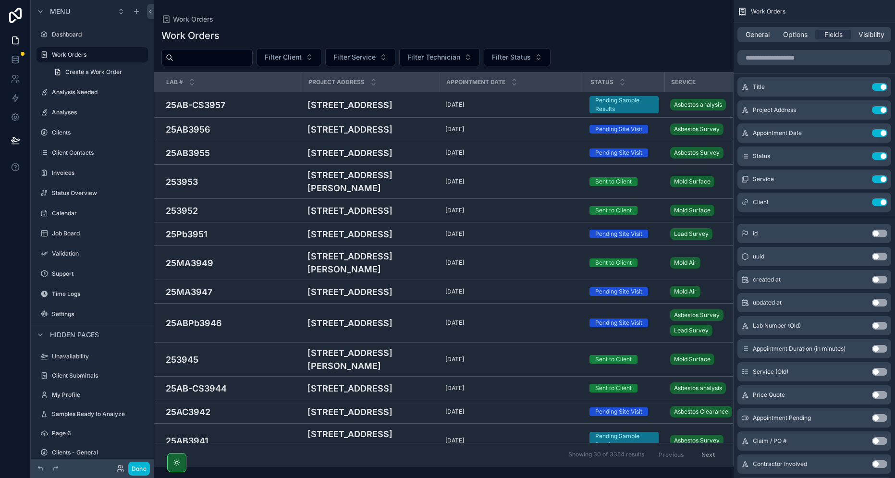
click at [212, 57] on div "scrollable content" at bounding box center [444, 239] width 580 height 478
click at [213, 59] on input "scrollable content" at bounding box center [212, 57] width 79 height 13
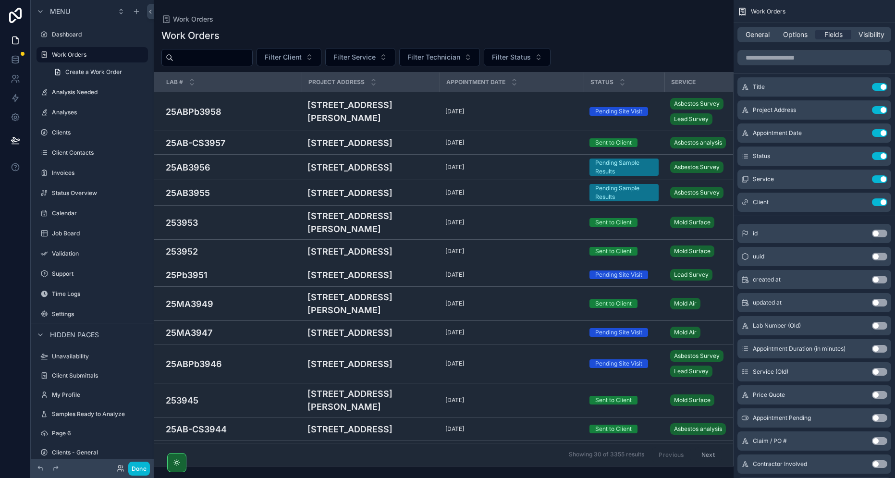
click at [214, 451] on div "Showing 30 of 3355 results Previous Next" at bounding box center [443, 454] width 579 height 23
